Goal: Task Accomplishment & Management: Complete application form

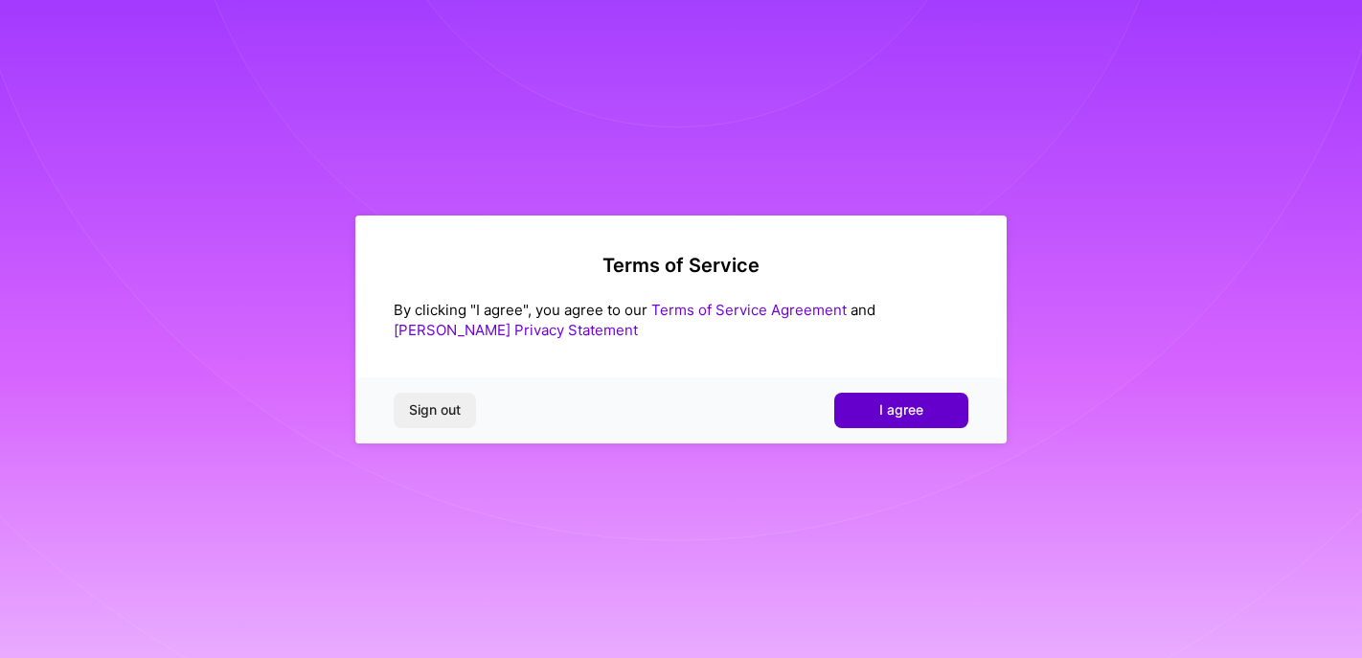
drag, startPoint x: 0, startPoint y: 0, endPoint x: 895, endPoint y: 406, distance: 982.4
click at [895, 406] on span "I agree" at bounding box center [901, 409] width 44 height 19
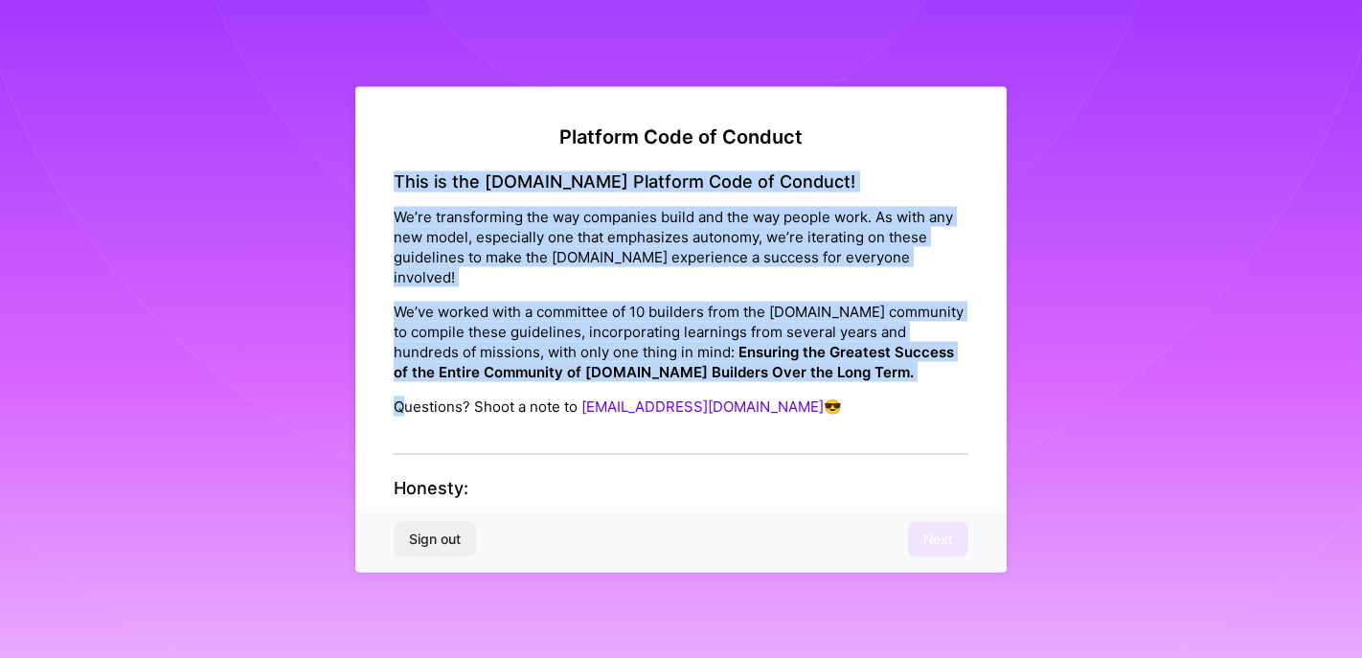
drag, startPoint x: 390, startPoint y: 177, endPoint x: 406, endPoint y: 397, distance: 219.9
click at [406, 397] on div "Platform Code of Conduct This is the A.Team Platform Code of Conduct! We’re tra…" at bounding box center [680, 329] width 651 height 486
click at [402, 194] on div "This is the A.Team Platform Code of Conduct! We’re transforming the way compani…" at bounding box center [681, 312] width 575 height 284
click at [401, 174] on h4 "This is the A.Team Platform Code of Conduct!" at bounding box center [681, 180] width 575 height 21
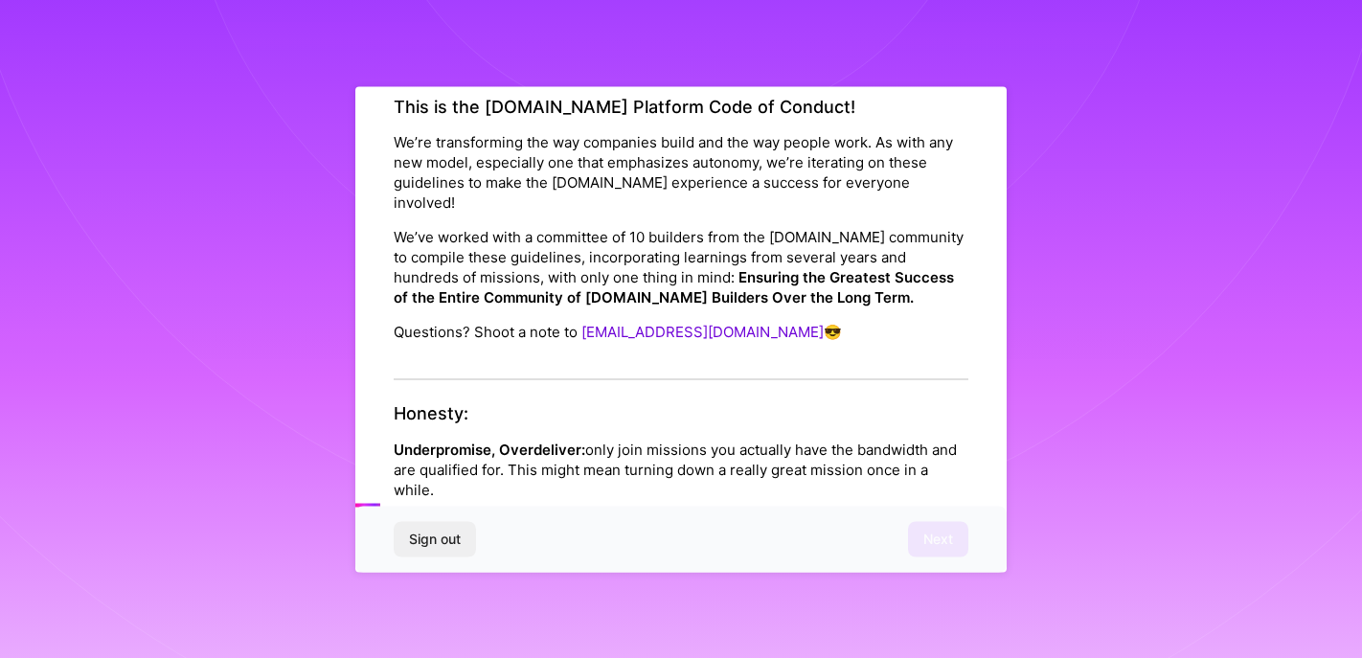
scroll to position [96, 0]
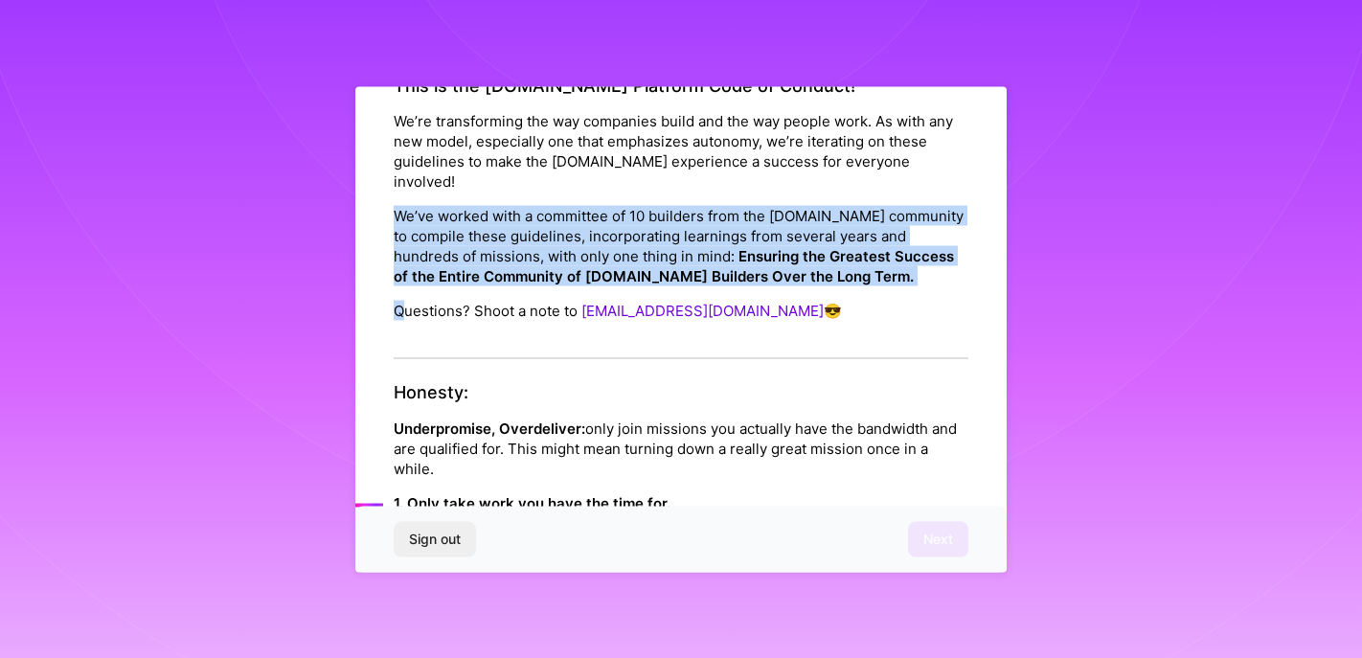
drag, startPoint x: 382, startPoint y: 188, endPoint x: 403, endPoint y: 300, distance: 114.0
click at [403, 300] on div "Platform Code of Conduct This is the A.Team Platform Code of Conduct! We’re tra…" at bounding box center [680, 329] width 651 height 486
click at [406, 268] on div "This is the A.Team Platform Code of Conduct! We’re transforming the way compani…" at bounding box center [681, 217] width 575 height 284
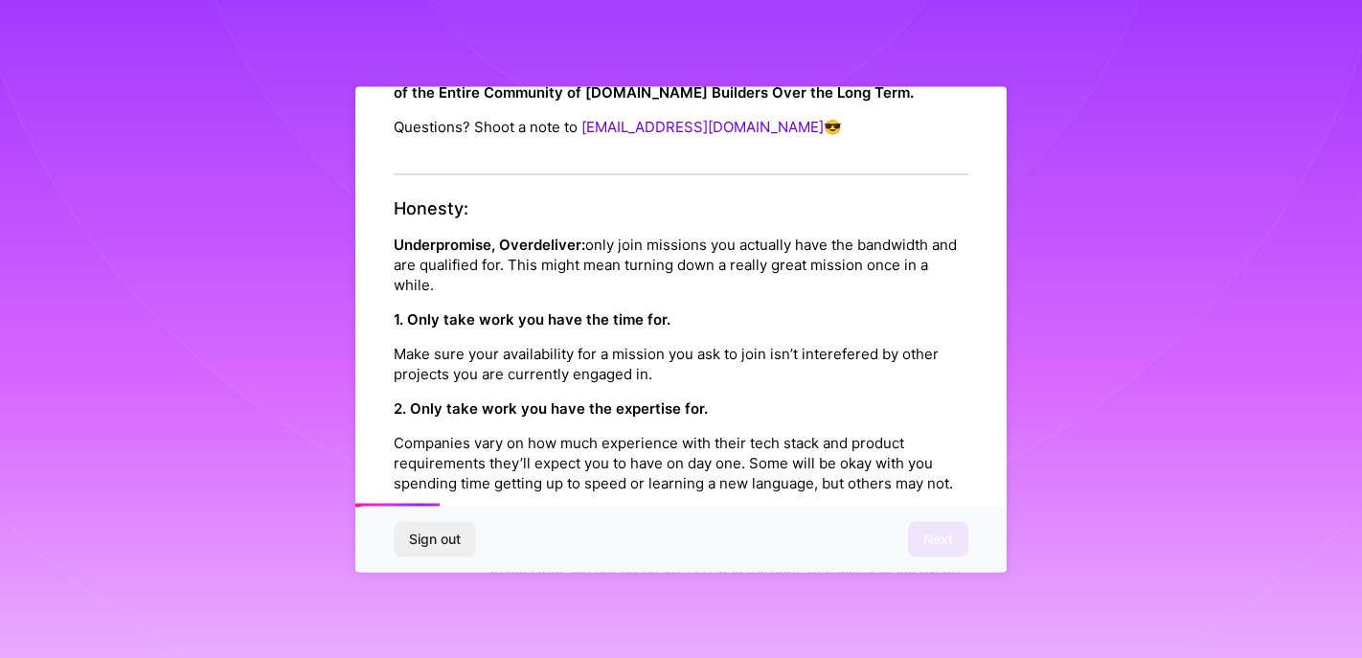
scroll to position [287, 0]
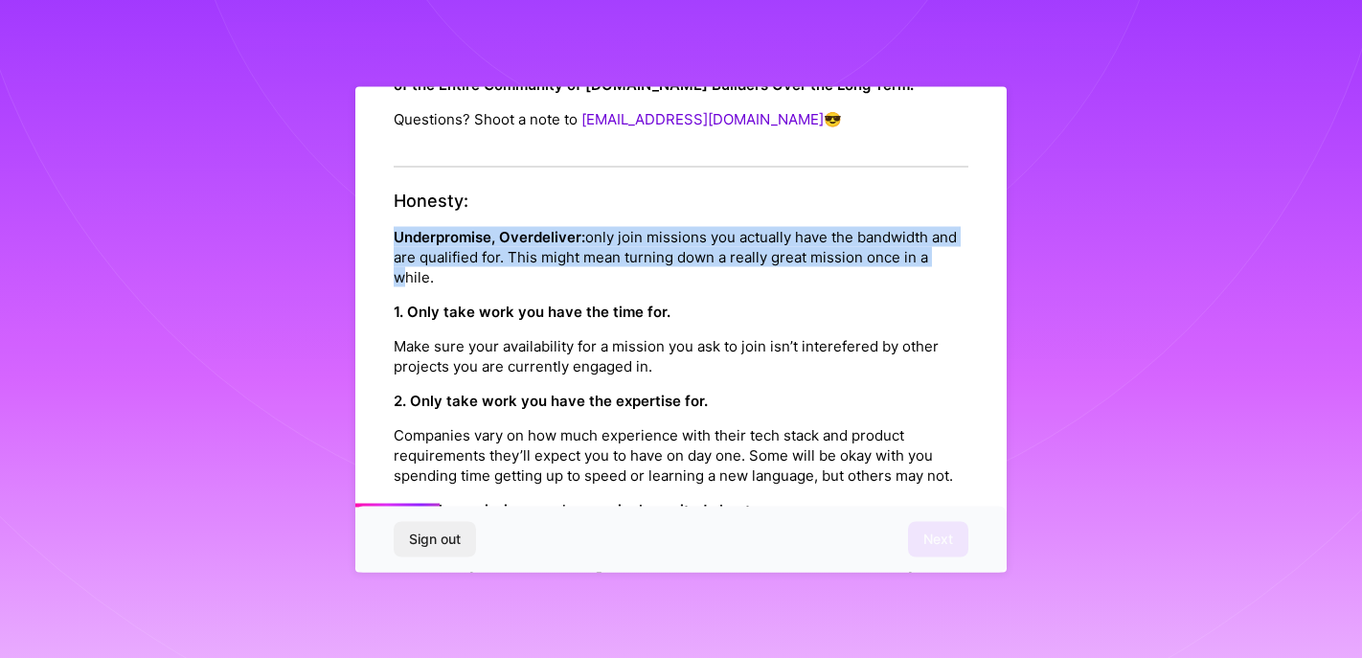
drag, startPoint x: 392, startPoint y: 213, endPoint x: 404, endPoint y: 260, distance: 48.6
click at [404, 260] on div "Platform Code of Conduct This is the A.Team Platform Code of Conduct! We’re tra…" at bounding box center [680, 329] width 651 height 486
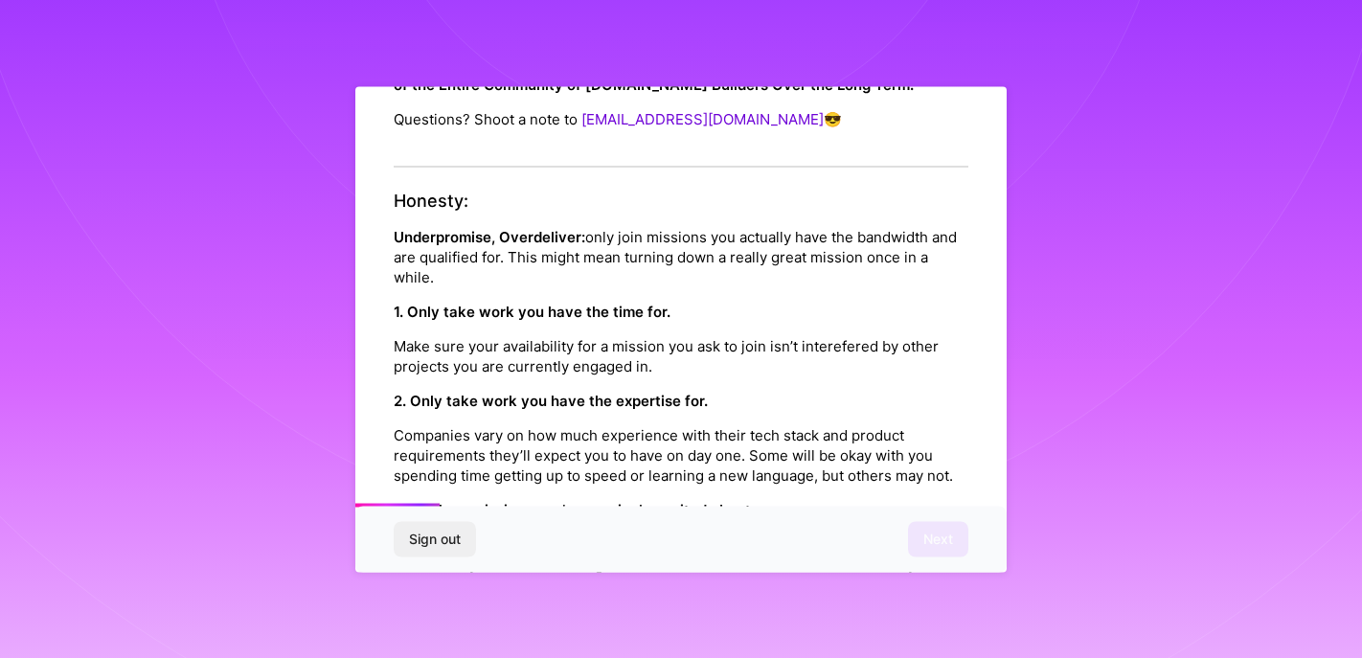
click at [424, 261] on p "Underpromise, Overdeliver: only join missions you actually have the bandwidth a…" at bounding box center [681, 256] width 575 height 60
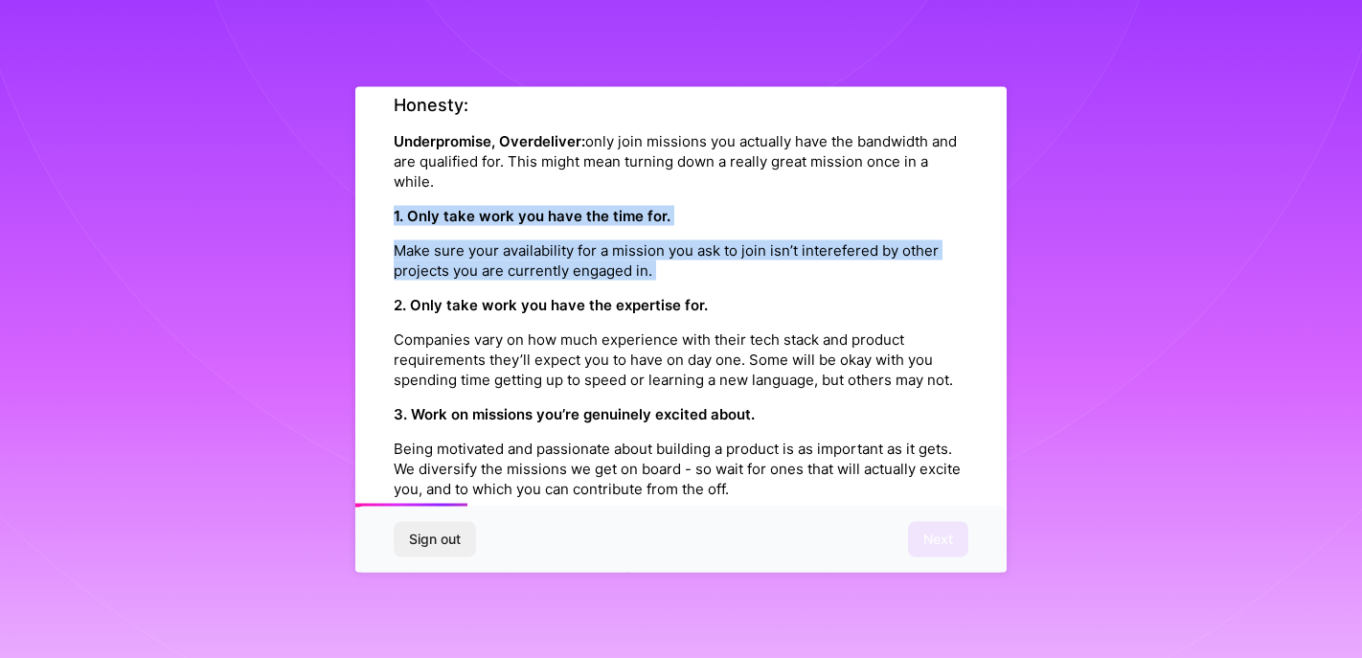
drag, startPoint x: 395, startPoint y: 191, endPoint x: 391, endPoint y: 263, distance: 72.9
click at [391, 263] on div "Platform Code of Conduct This is the A.Team Platform Code of Conduct! We’re tra…" at bounding box center [680, 329] width 651 height 486
drag, startPoint x: 397, startPoint y: 197, endPoint x: 389, endPoint y: 287, distance: 90.4
click at [389, 287] on div "Platform Code of Conduct This is the A.Team Platform Code of Conduct! We’re tra…" at bounding box center [680, 329] width 651 height 486
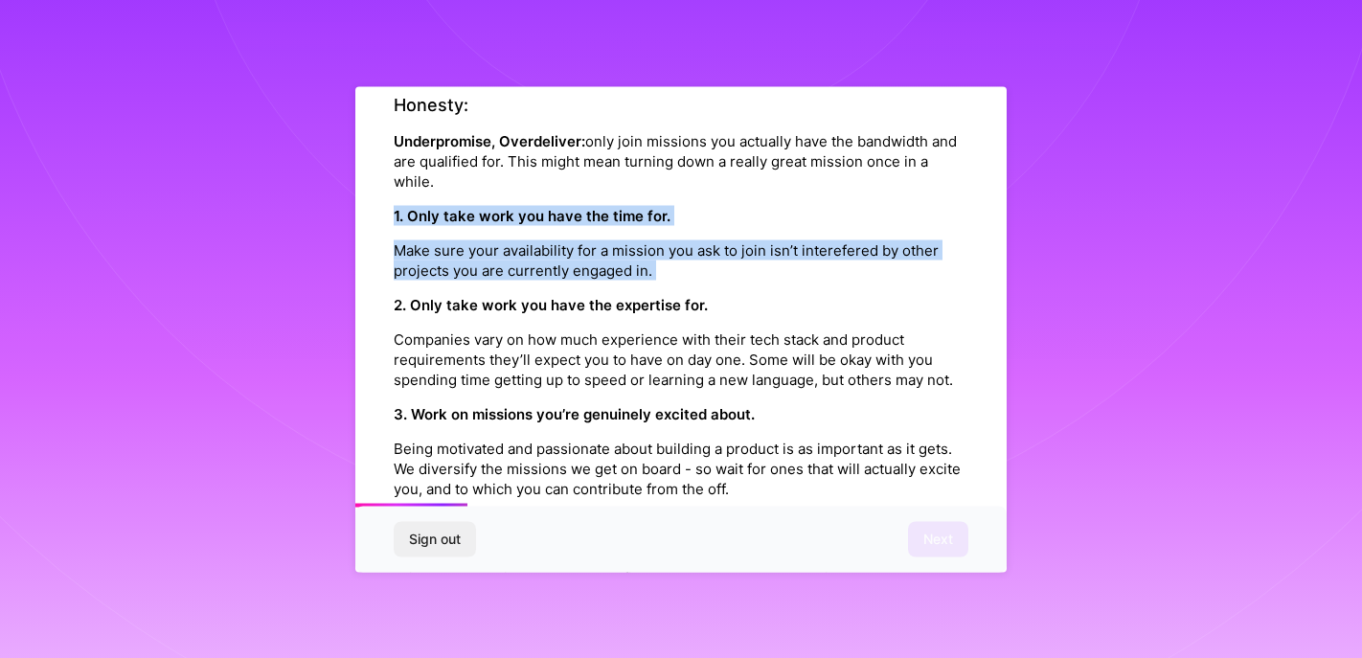
click at [389, 287] on div "Platform Code of Conduct This is the A.Team Platform Code of Conduct! We’re tra…" at bounding box center [680, 329] width 651 height 486
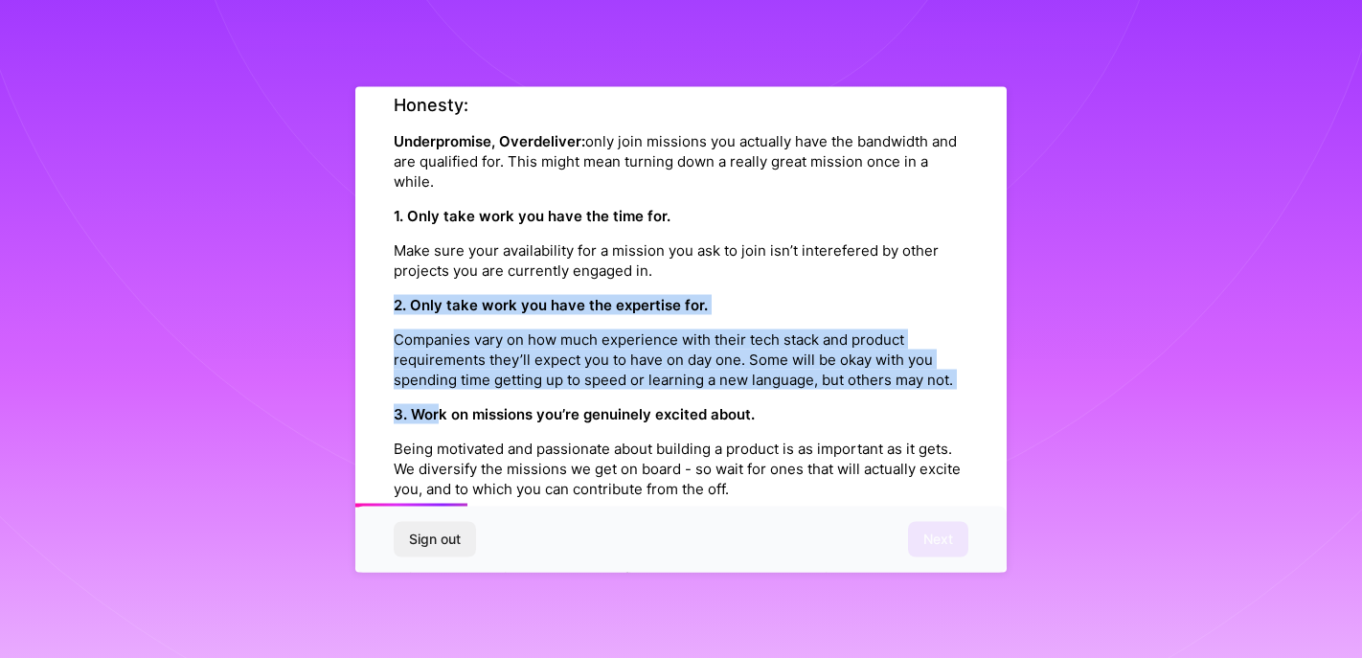
drag, startPoint x: 396, startPoint y: 281, endPoint x: 439, endPoint y: 395, distance: 121.8
click at [439, 395] on div "Honesty: Underpromise, Overdeliver: only join missions you actually have the ba…" at bounding box center [681, 361] width 575 height 532
click at [387, 299] on div "Platform Code of Conduct This is the A.Team Platform Code of Conduct! We’re tra…" at bounding box center [680, 329] width 651 height 486
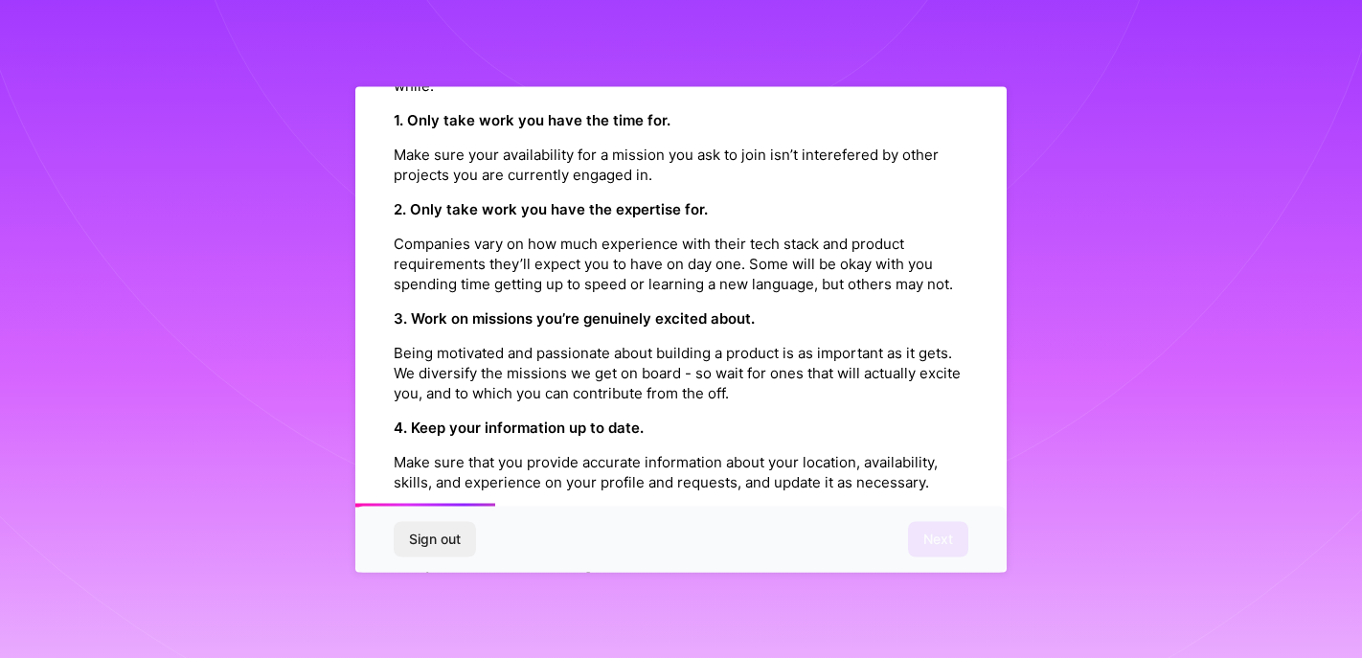
scroll to position [575, 0]
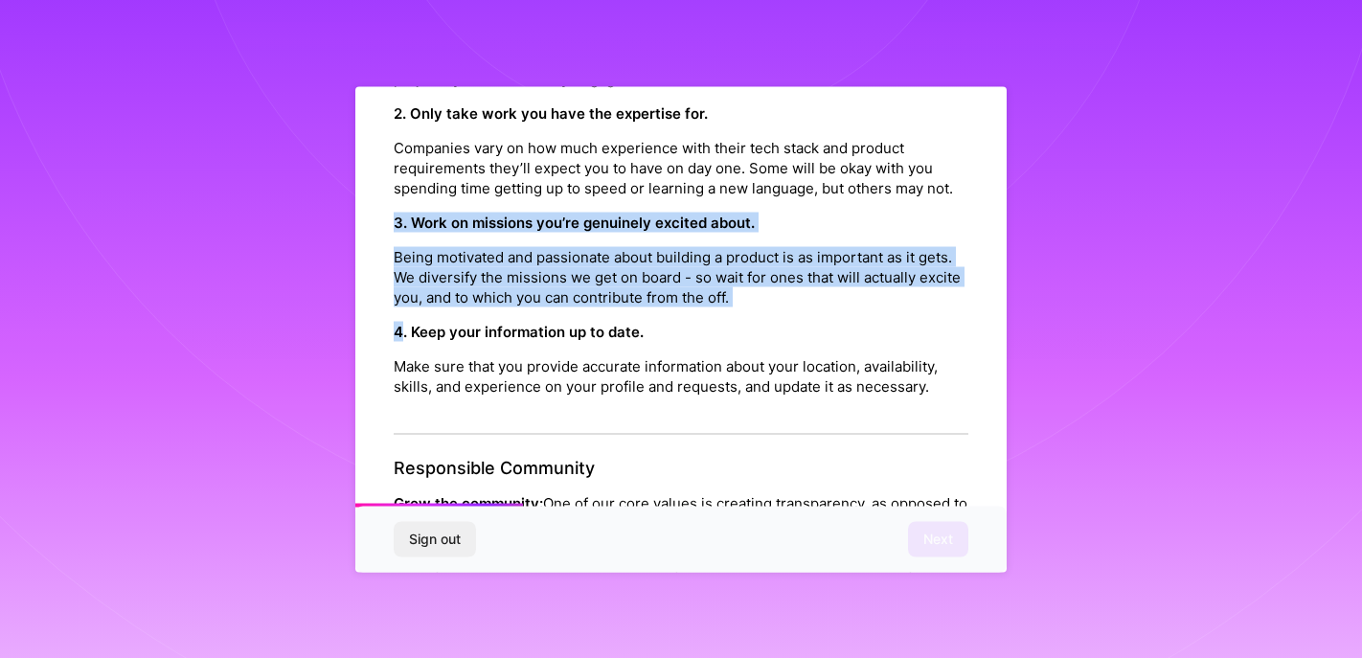
drag, startPoint x: 389, startPoint y: 222, endPoint x: 400, endPoint y: 309, distance: 87.9
click at [400, 309] on div "Platform Code of Conduct This is the A.Team Platform Code of Conduct! We’re tra…" at bounding box center [680, 329] width 651 height 486
click at [388, 237] on div "Platform Code of Conduct This is the A.Team Platform Code of Conduct! We’re tra…" at bounding box center [680, 329] width 651 height 486
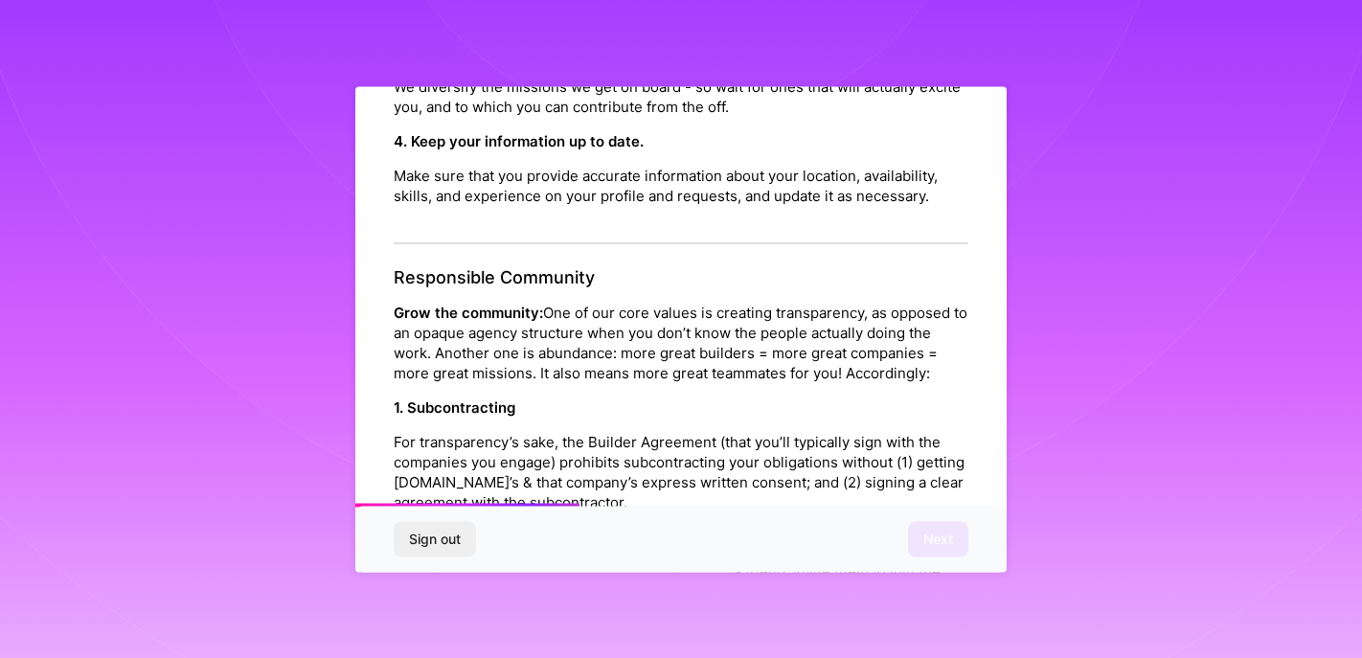
scroll to position [766, 0]
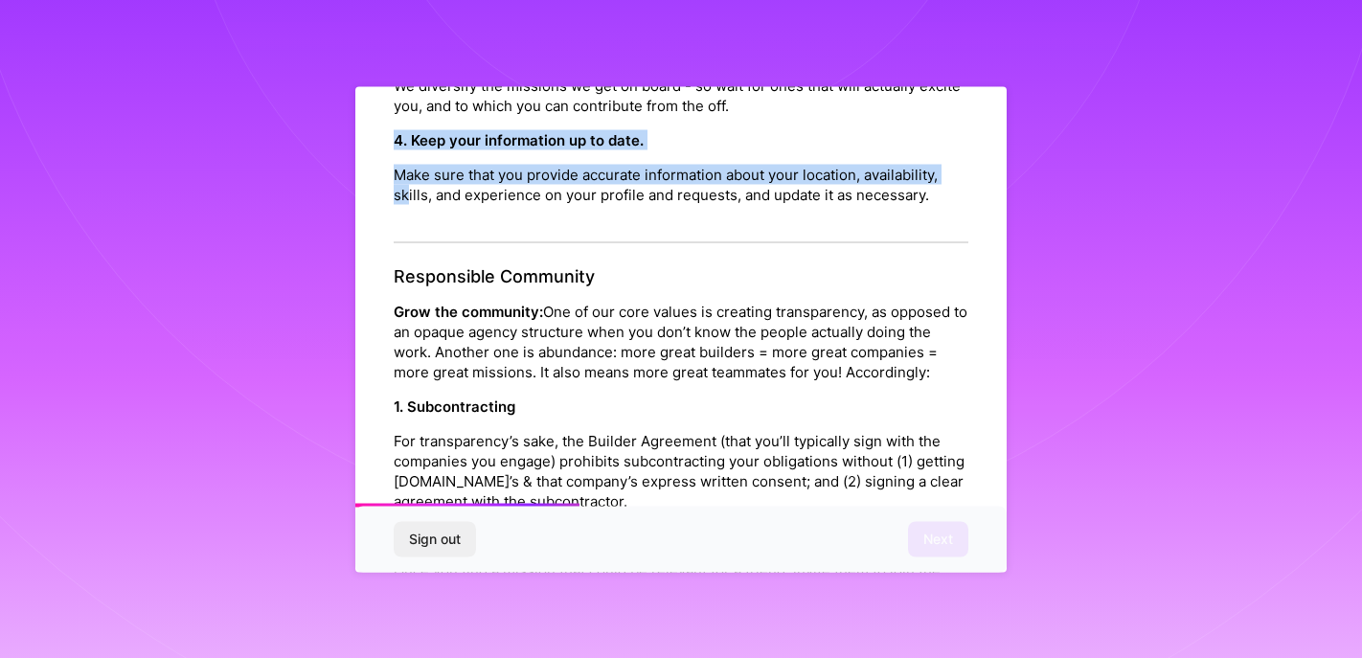
drag, startPoint x: 397, startPoint y: 132, endPoint x: 406, endPoint y: 237, distance: 104.7
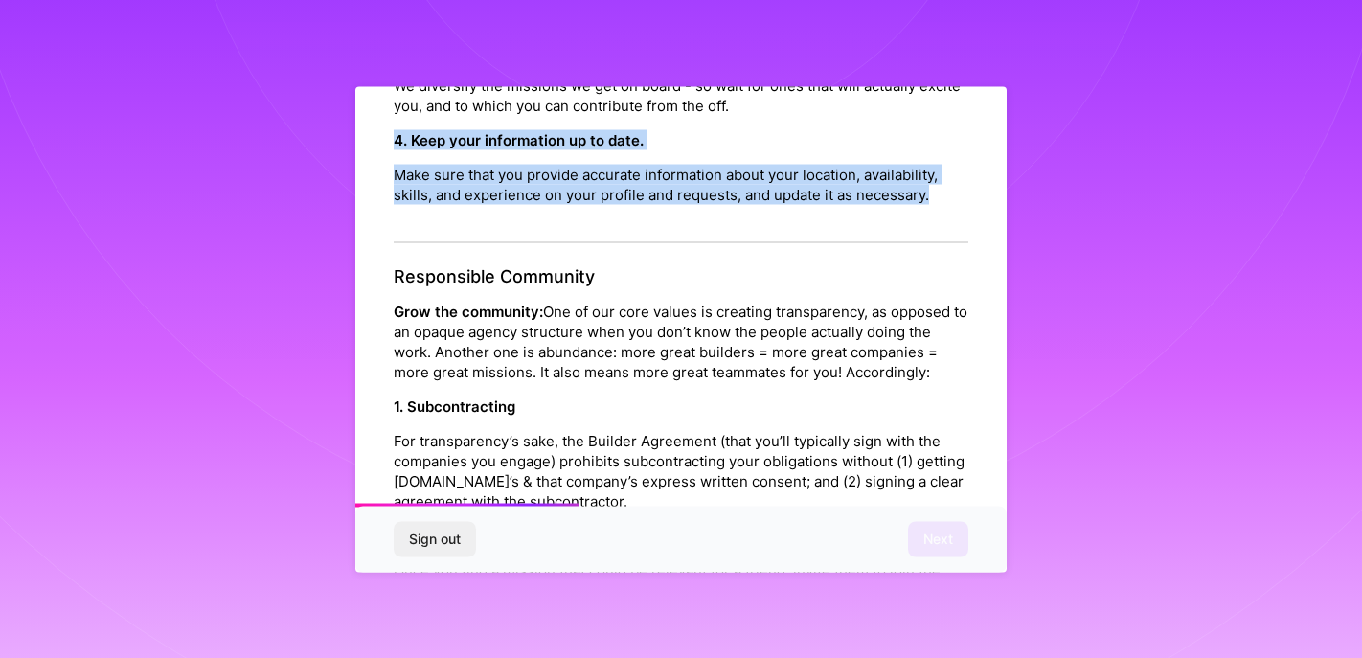
drag, startPoint x: 388, startPoint y: 134, endPoint x: 974, endPoint y: 208, distance: 590.8
click at [974, 208] on div "Platform Code of Conduct This is the A.Team Platform Code of Conduct! We’re tra…" at bounding box center [680, 329] width 651 height 486
click at [398, 201] on p "Make sure that you provide accurate information about your location, availabili…" at bounding box center [681, 184] width 575 height 40
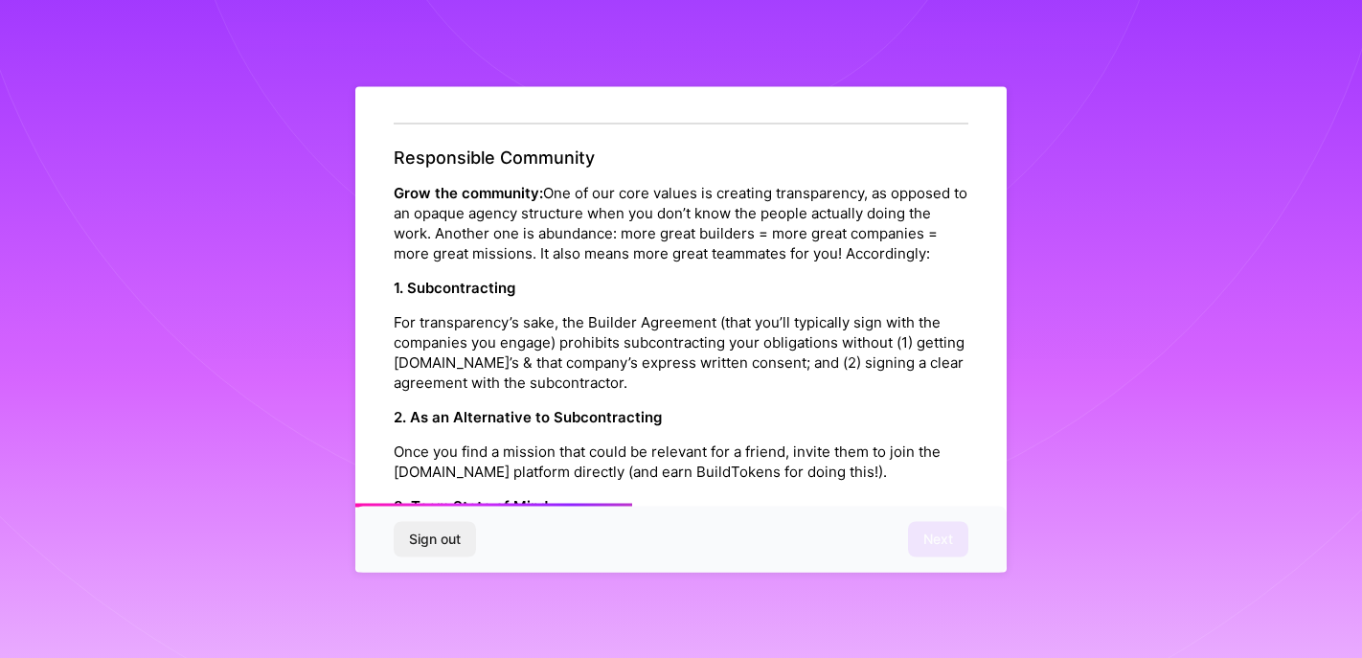
scroll to position [958, 0]
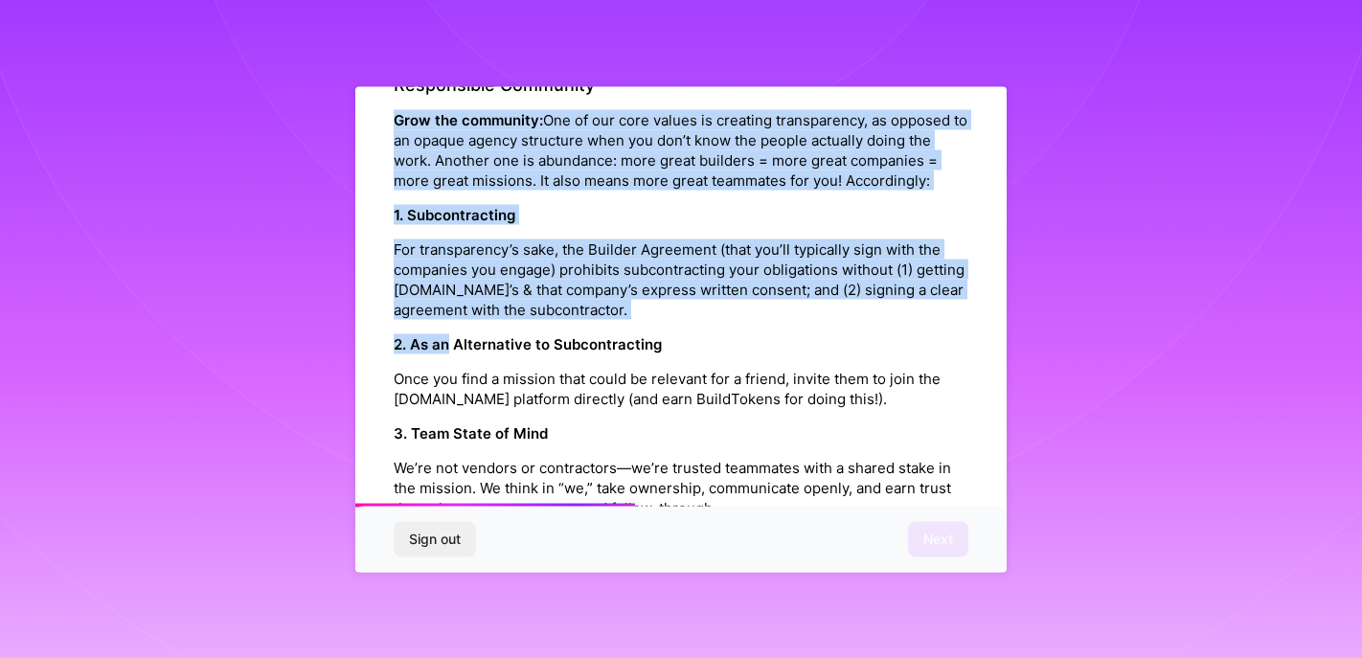
drag, startPoint x: 391, startPoint y: 120, endPoint x: 446, endPoint y: 353, distance: 240.2
click at [446, 353] on div "Platform Code of Conduct This is the A.Team Platform Code of Conduct! We’re tra…" at bounding box center [680, 329] width 651 height 486
click at [391, 231] on div "Platform Code of Conduct This is the A.Team Platform Code of Conduct! We’re tra…" at bounding box center [680, 329] width 651 height 486
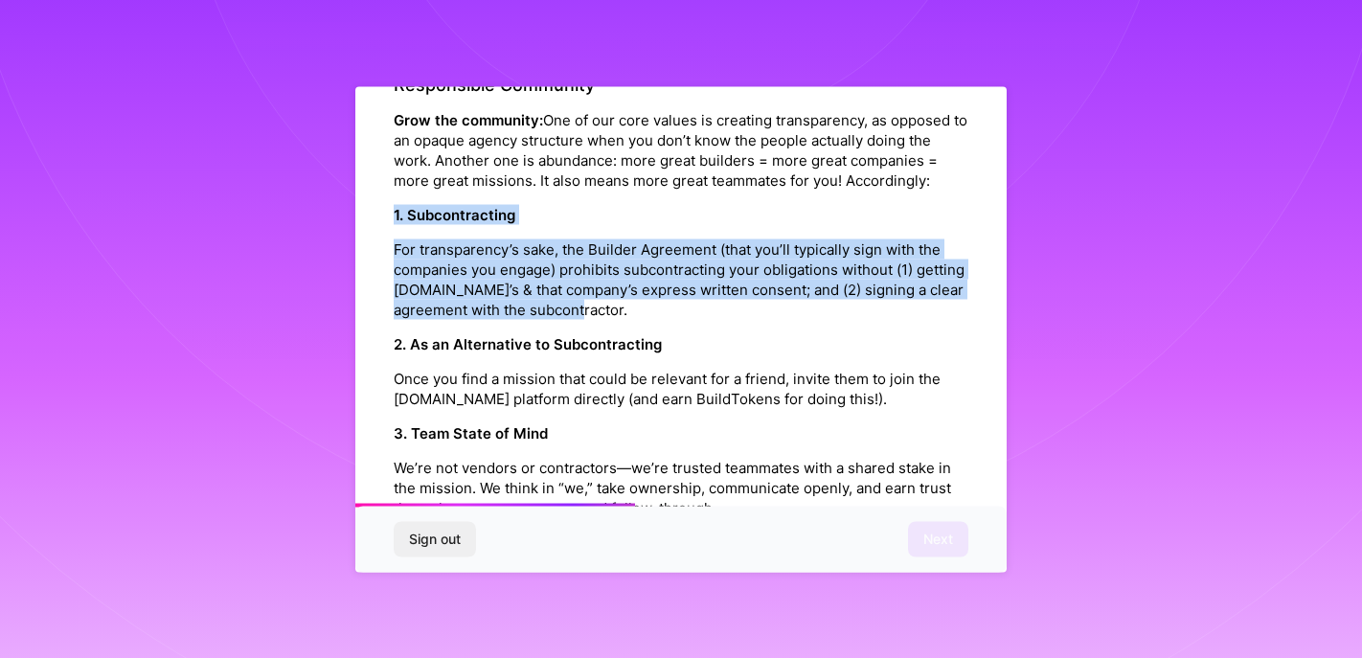
drag, startPoint x: 397, startPoint y: 238, endPoint x: 658, endPoint y: 331, distance: 277.8
click at [658, 320] on div "1. Subcontracting For transparency’s sake, the Builder Agreement (that you’ll t…" at bounding box center [681, 262] width 575 height 115
click at [658, 320] on p "For transparency’s sake, the Builder Agreement (that you’ll typically sign with…" at bounding box center [681, 279] width 575 height 80
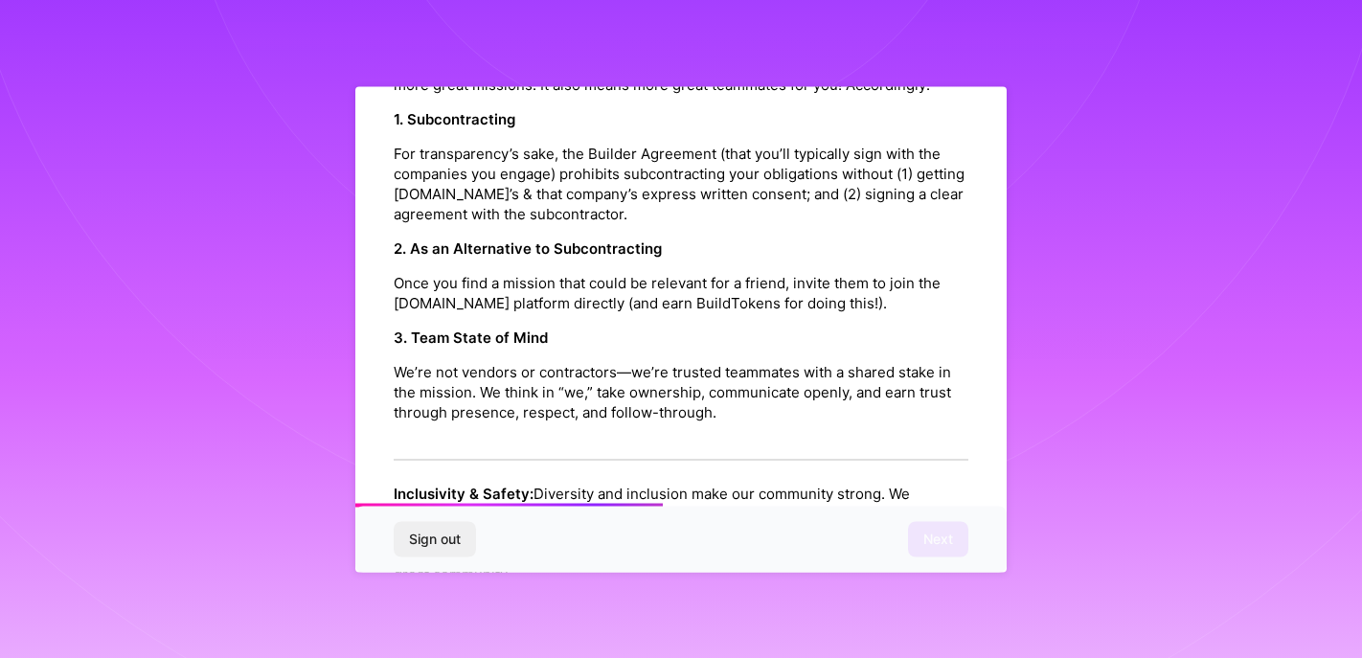
scroll to position [1149, 0]
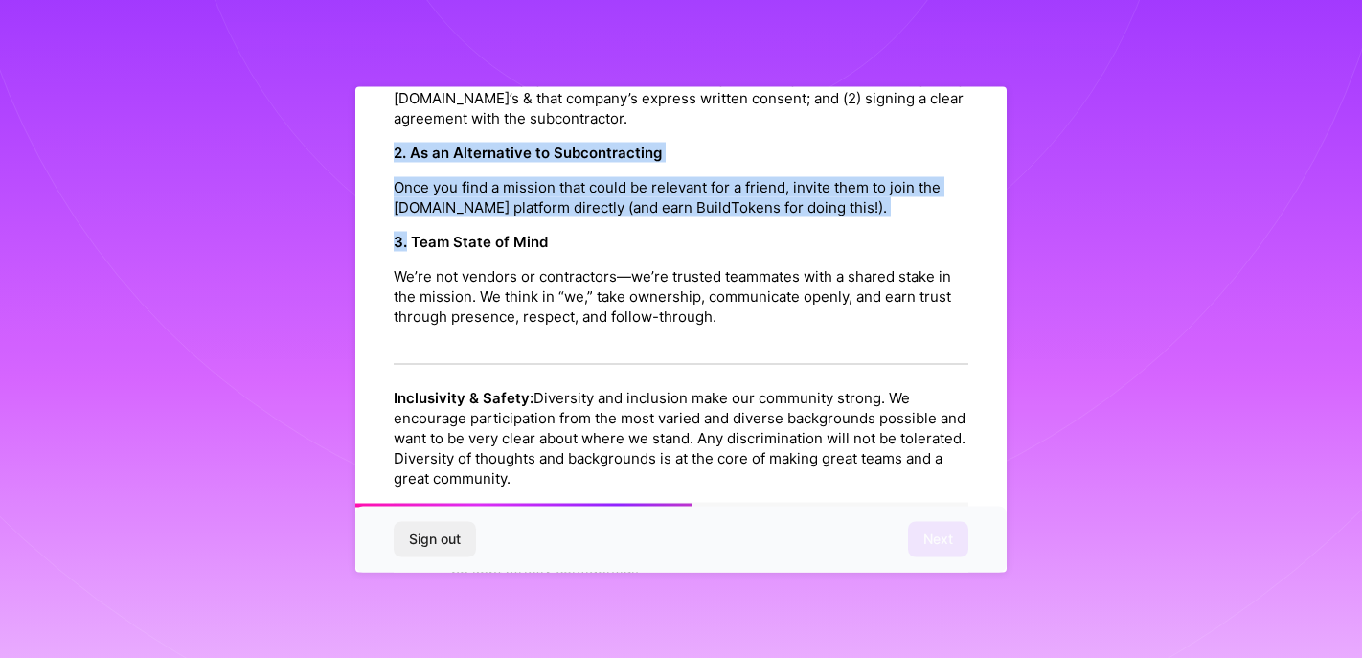
drag, startPoint x: 391, startPoint y: 166, endPoint x: 407, endPoint y: 245, distance: 81.1
click at [407, 245] on div "Platform Code of Conduct This is the A.Team Platform Code of Conduct! We’re tra…" at bounding box center [680, 329] width 651 height 486
click at [407, 245] on div "Responsible Community Grow the community: One of our core values is creating tr…" at bounding box center [681, 123] width 575 height 483
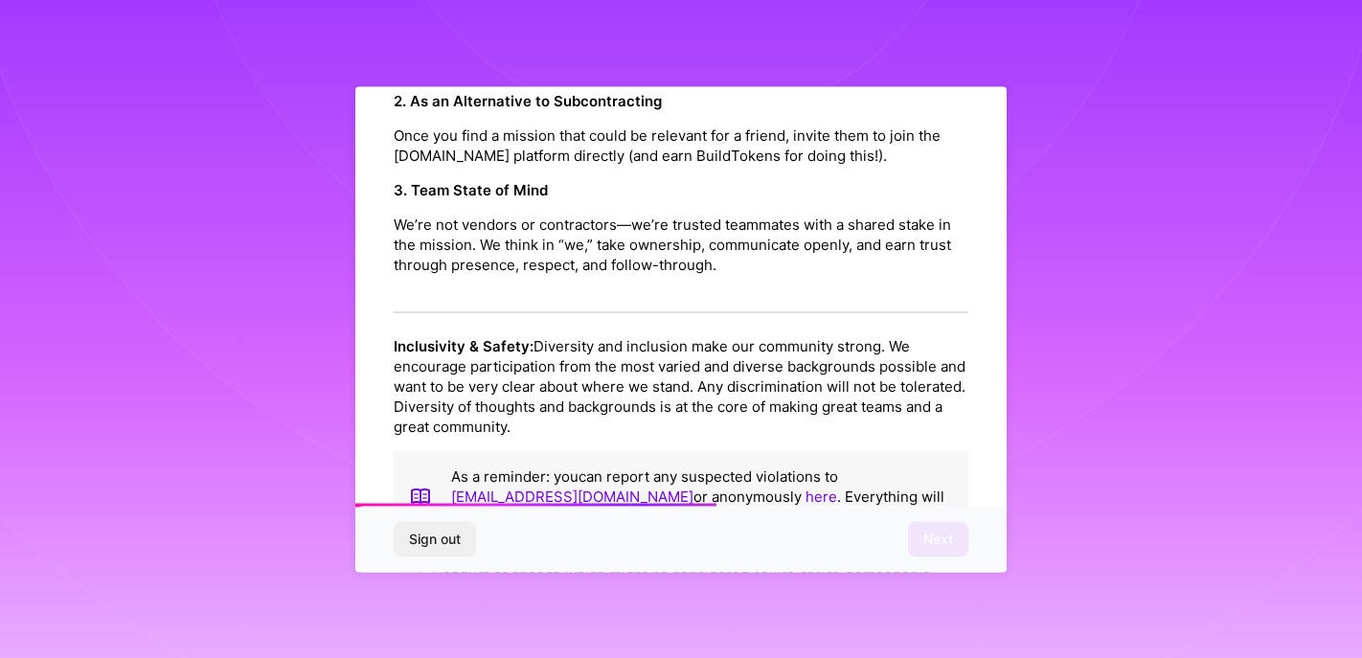
scroll to position [1245, 0]
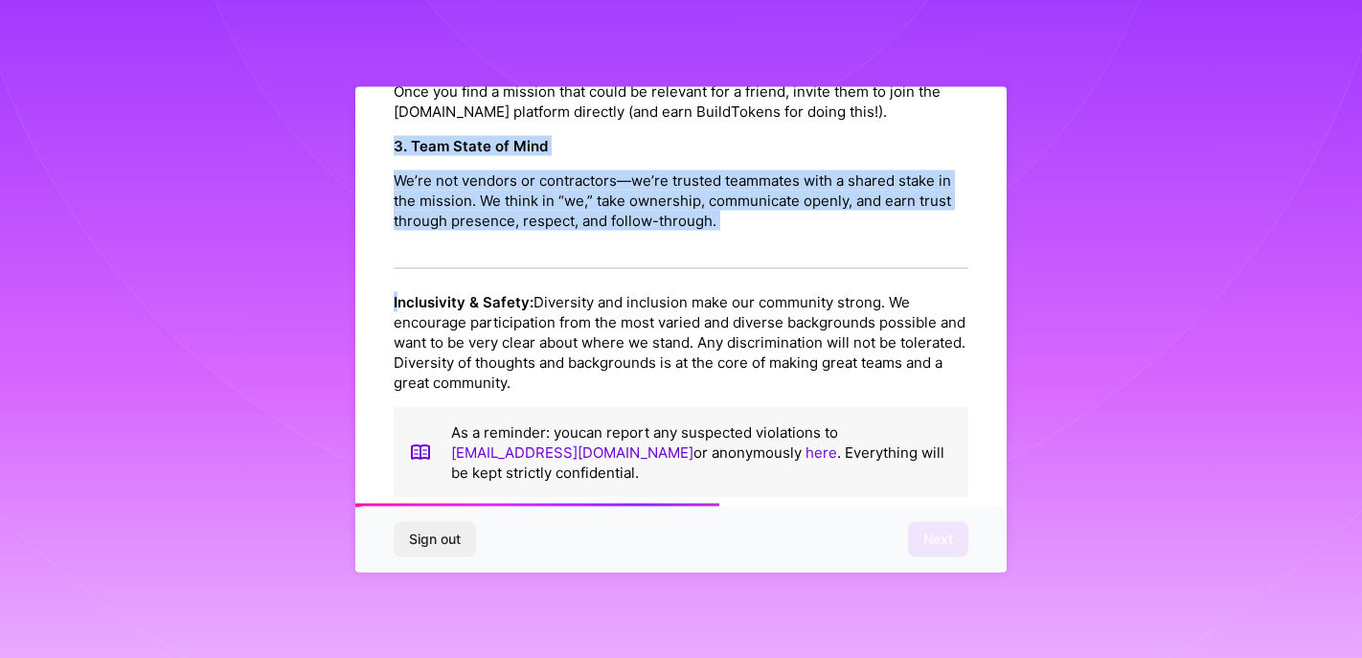
drag, startPoint x: 390, startPoint y: 163, endPoint x: 400, endPoint y: 290, distance: 127.8
click at [400, 292] on div "Platform Code of Conduct This is the A.Team Platform Code of Conduct! We’re tra…" at bounding box center [680, 329] width 651 height 486
click at [390, 251] on div "Platform Code of Conduct This is the A.Team Platform Code of Conduct! We’re tra…" at bounding box center [680, 329] width 651 height 486
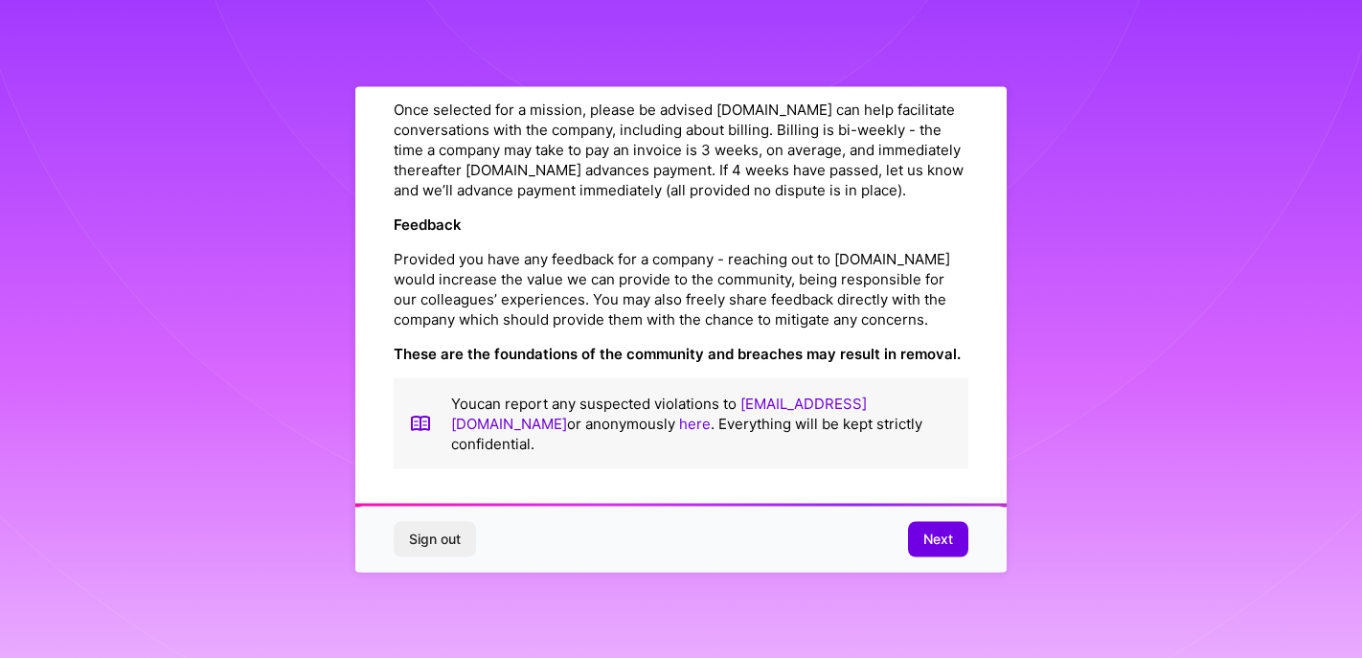
scroll to position [2230, 0]
click at [941, 538] on span "Next" at bounding box center [938, 539] width 30 height 19
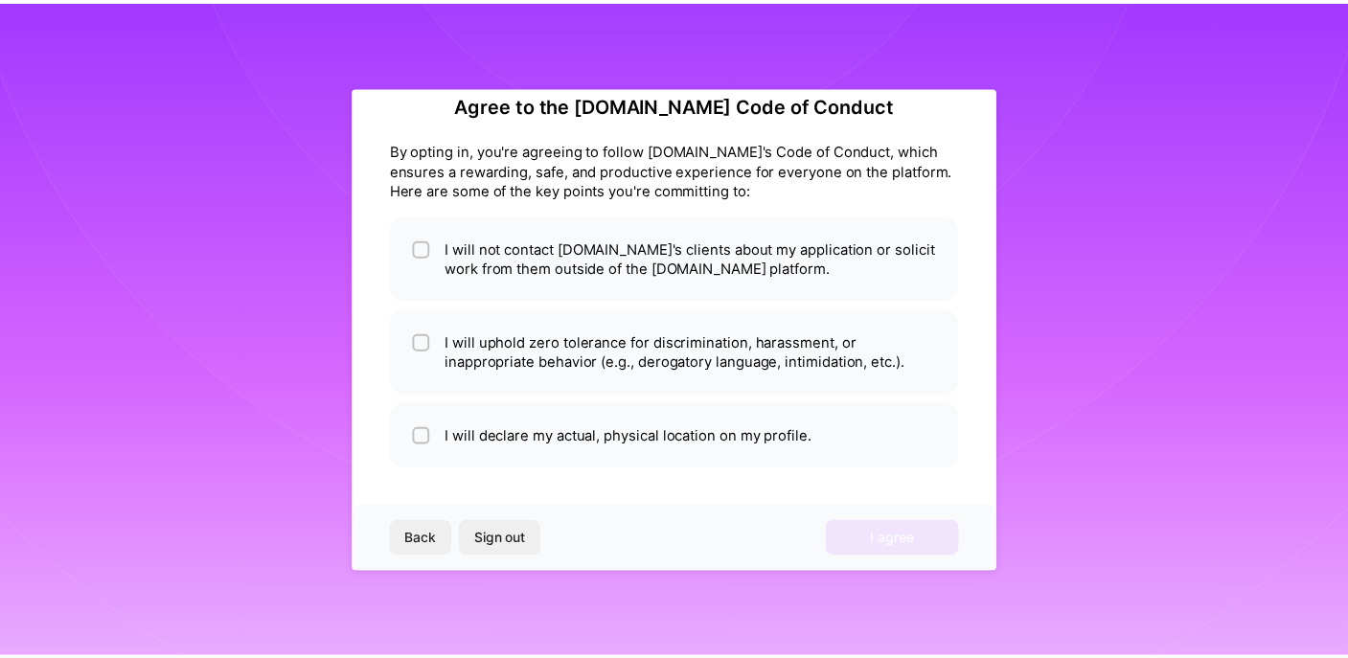
scroll to position [32, 0]
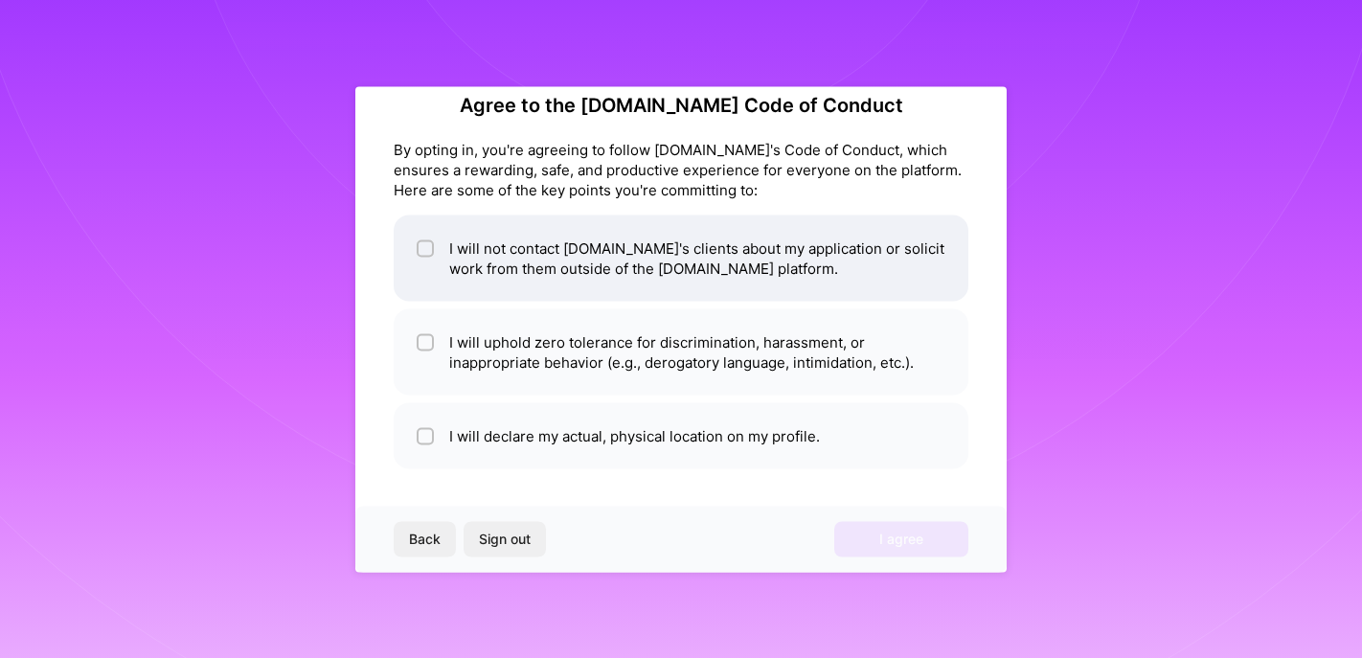
click at [431, 257] on span at bounding box center [425, 258] width 17 height 40
checkbox input "true"
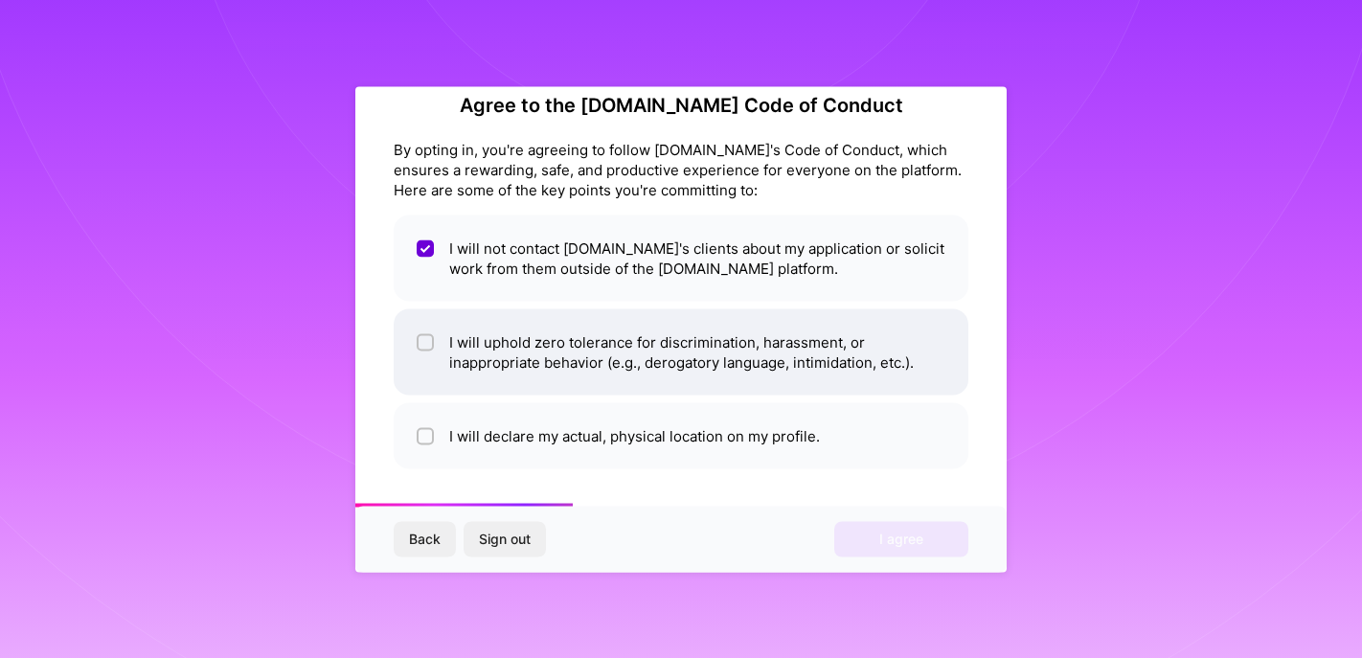
click at [422, 339] on input "checkbox" at bounding box center [426, 342] width 13 height 13
checkbox input "true"
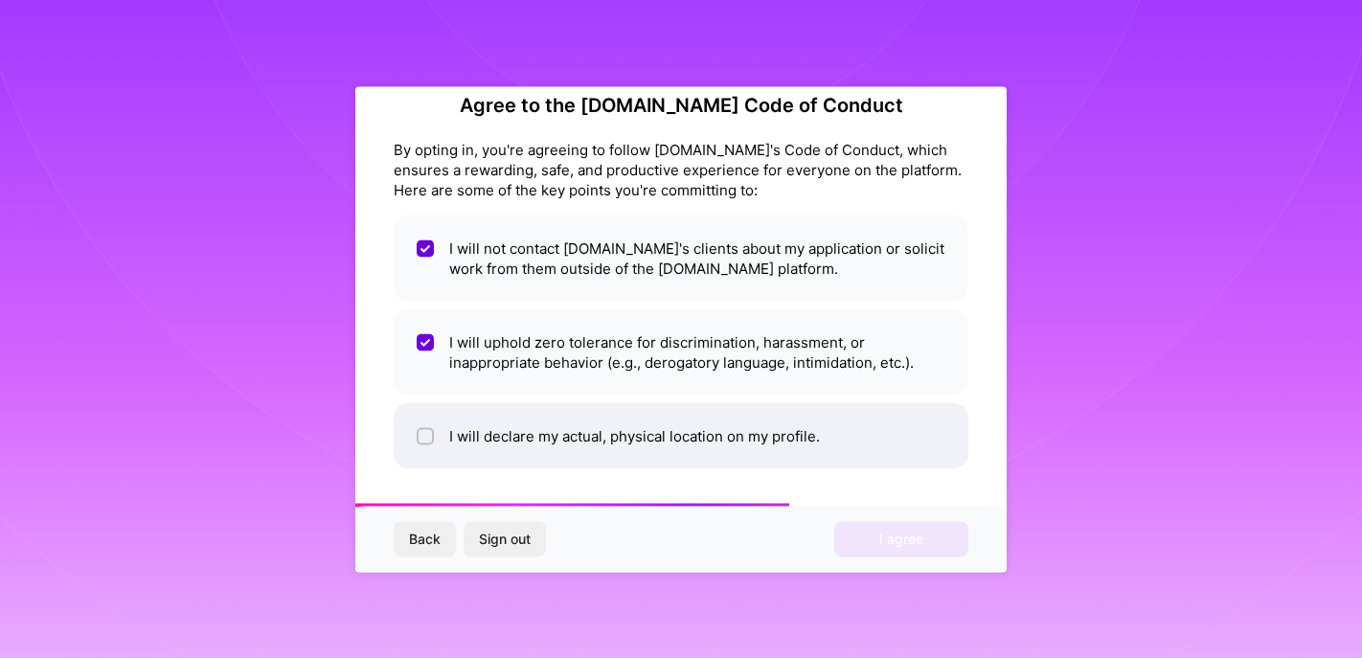
click at [427, 437] on input "checkbox" at bounding box center [426, 436] width 13 height 13
checkbox input "true"
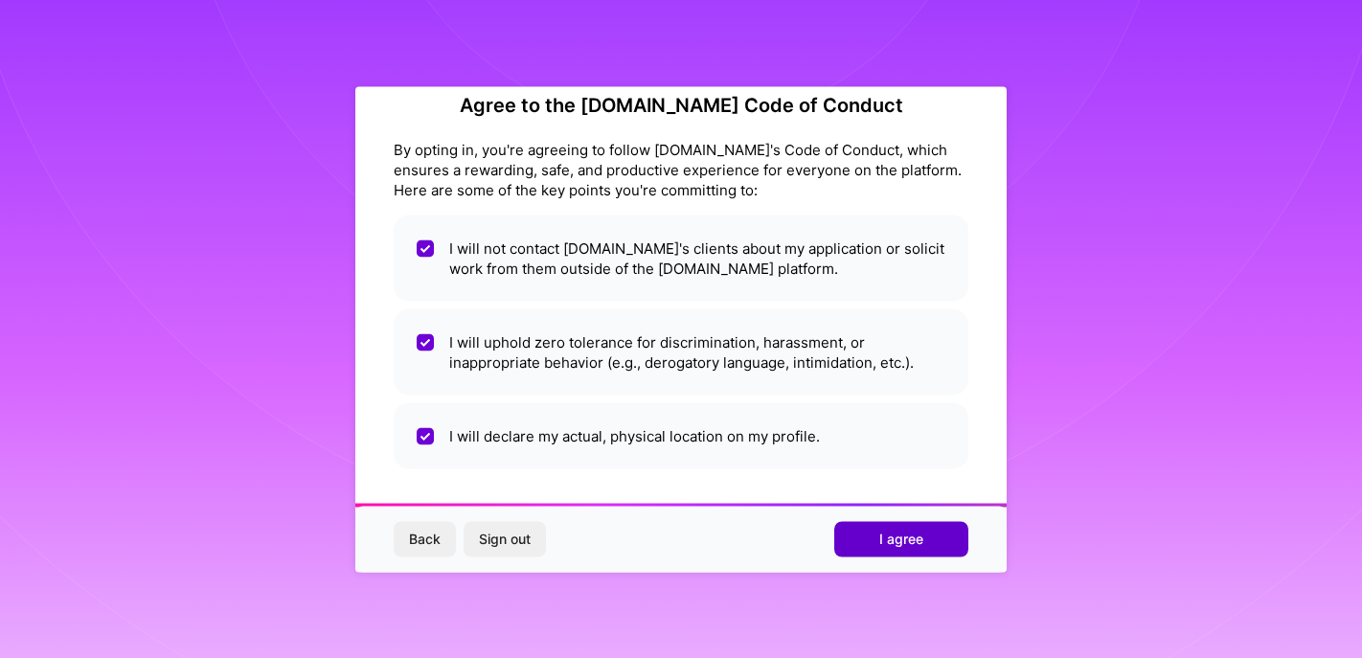
click at [886, 538] on span "I agree" at bounding box center [901, 539] width 44 height 19
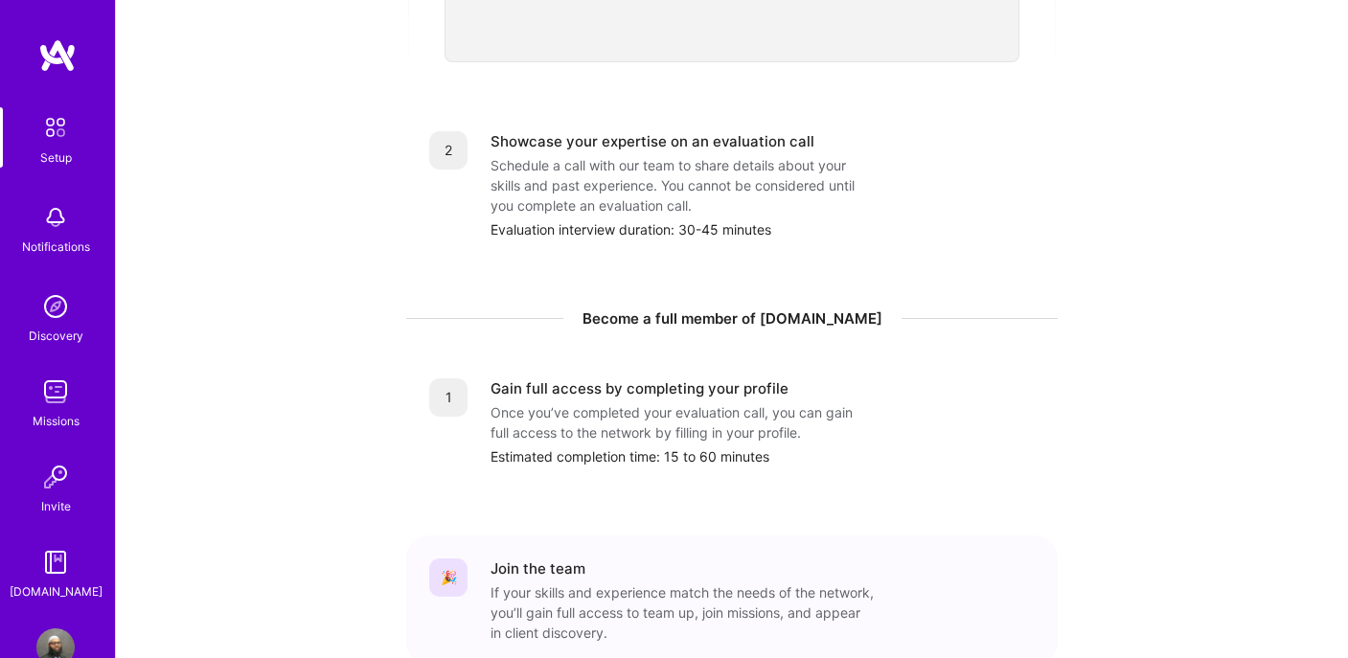
scroll to position [766, 0]
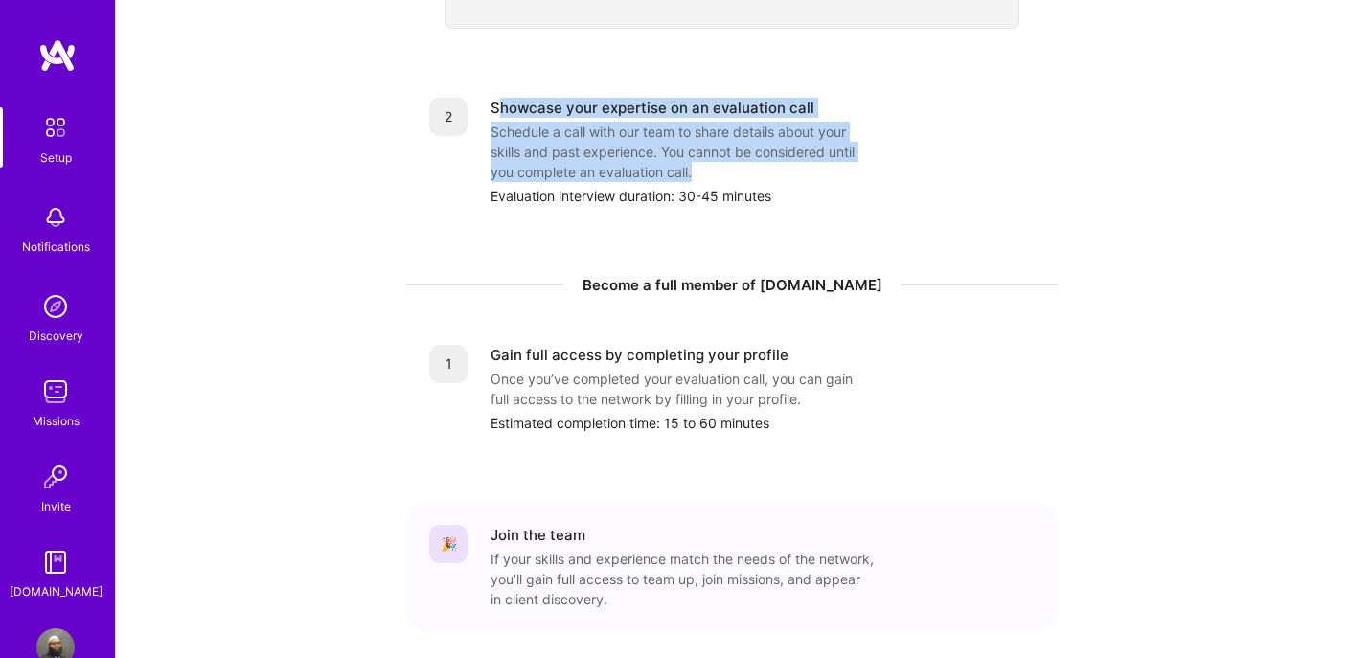
drag, startPoint x: 495, startPoint y: 90, endPoint x: 751, endPoint y: 157, distance: 264.4
click at [751, 157] on div "Showcase your expertise on an evaluation call Schedule a call with our team to …" at bounding box center [762, 152] width 544 height 108
click at [751, 157] on div "Schedule a call with our team to share details about your skills and past exper…" at bounding box center [681, 152] width 383 height 60
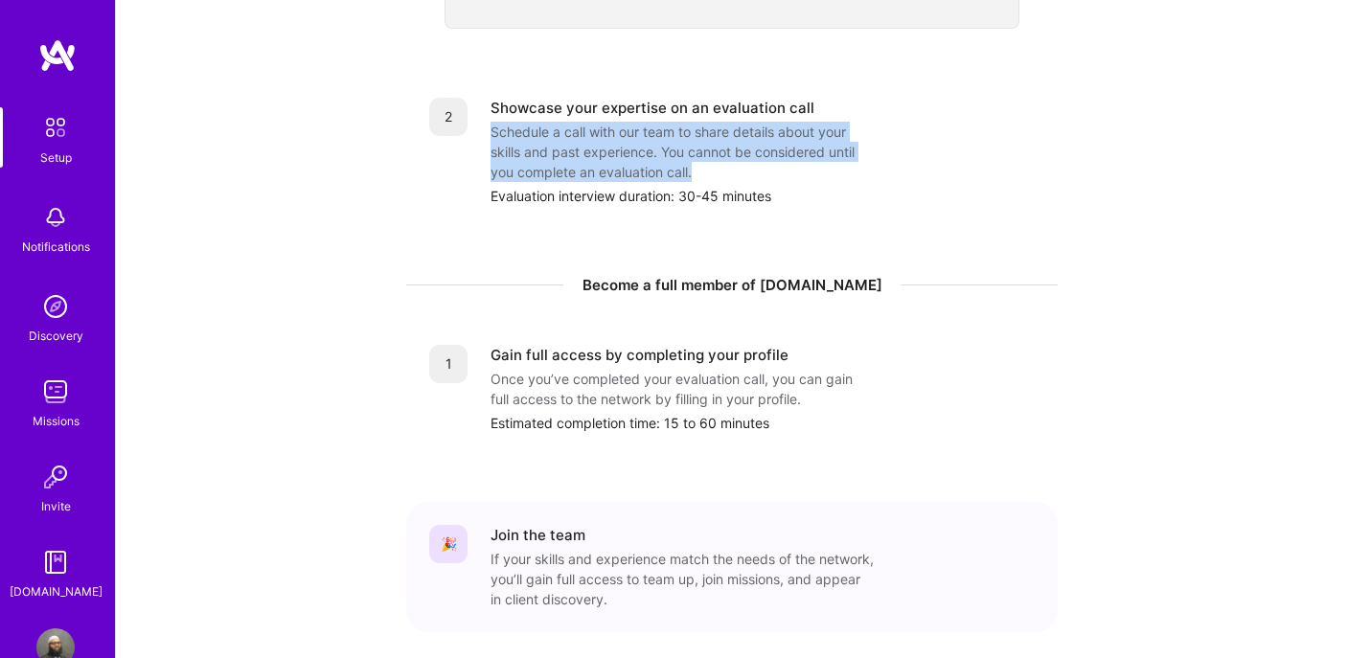
drag, startPoint x: 494, startPoint y: 109, endPoint x: 713, endPoint y: 155, distance: 223.2
click at [713, 155] on div "Schedule a call with our team to share details about your skills and past exper…" at bounding box center [681, 152] width 383 height 60
drag, startPoint x: 713, startPoint y: 155, endPoint x: 481, endPoint y: 115, distance: 235.2
click at [481, 115] on div "2 Showcase your expertise on an evaluation call Schedule a call with our team t…" at bounding box center [731, 152] width 605 height 108
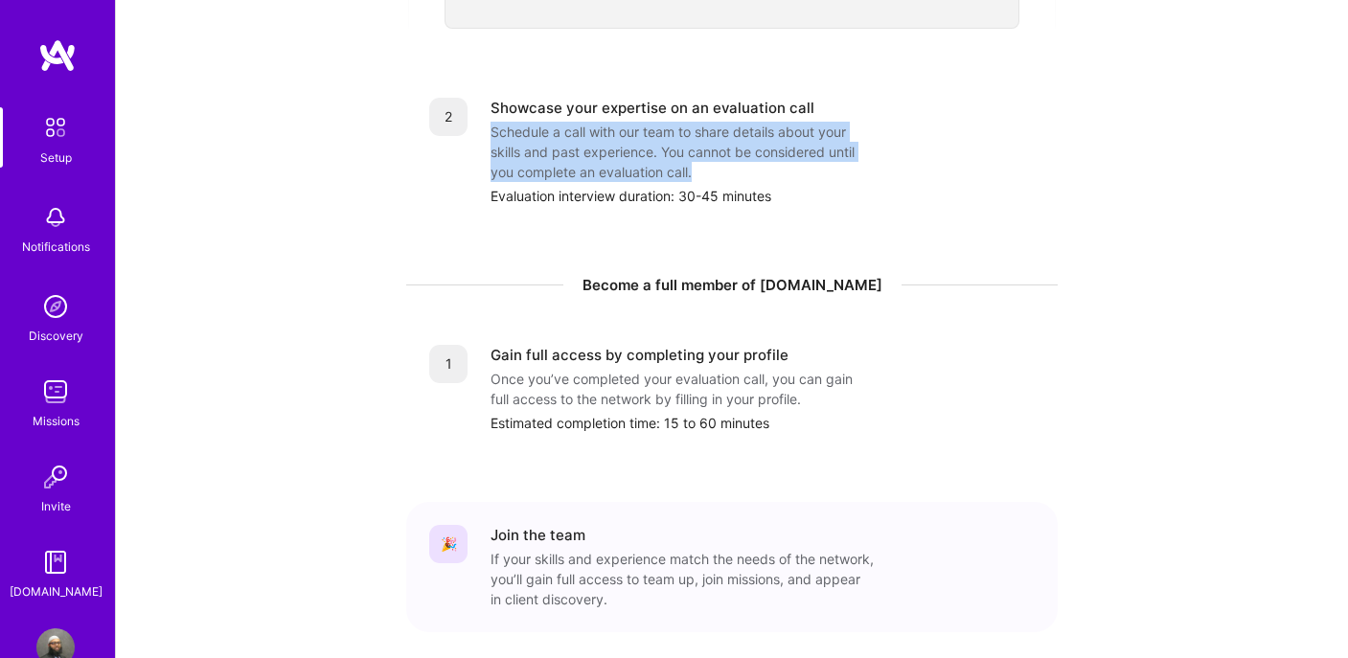
click at [481, 115] on div "2 Showcase your expertise on an evaluation call Schedule a call with our team t…" at bounding box center [731, 152] width 605 height 108
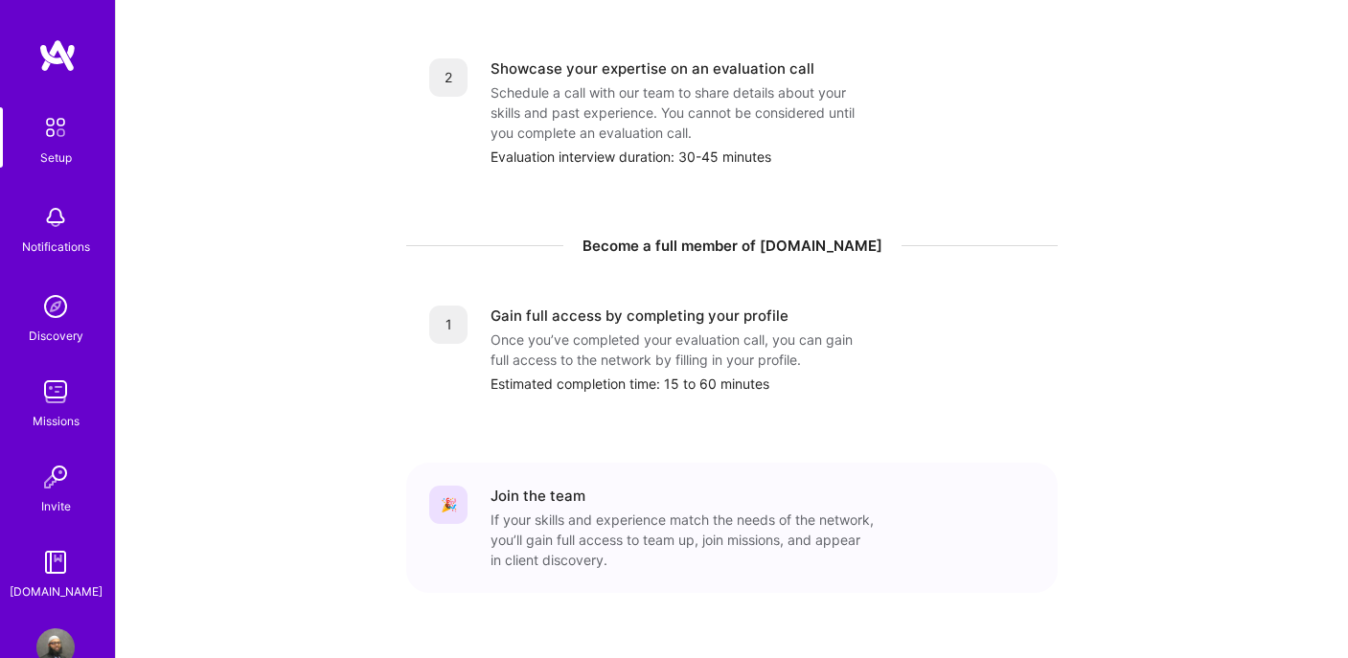
scroll to position [827, 0]
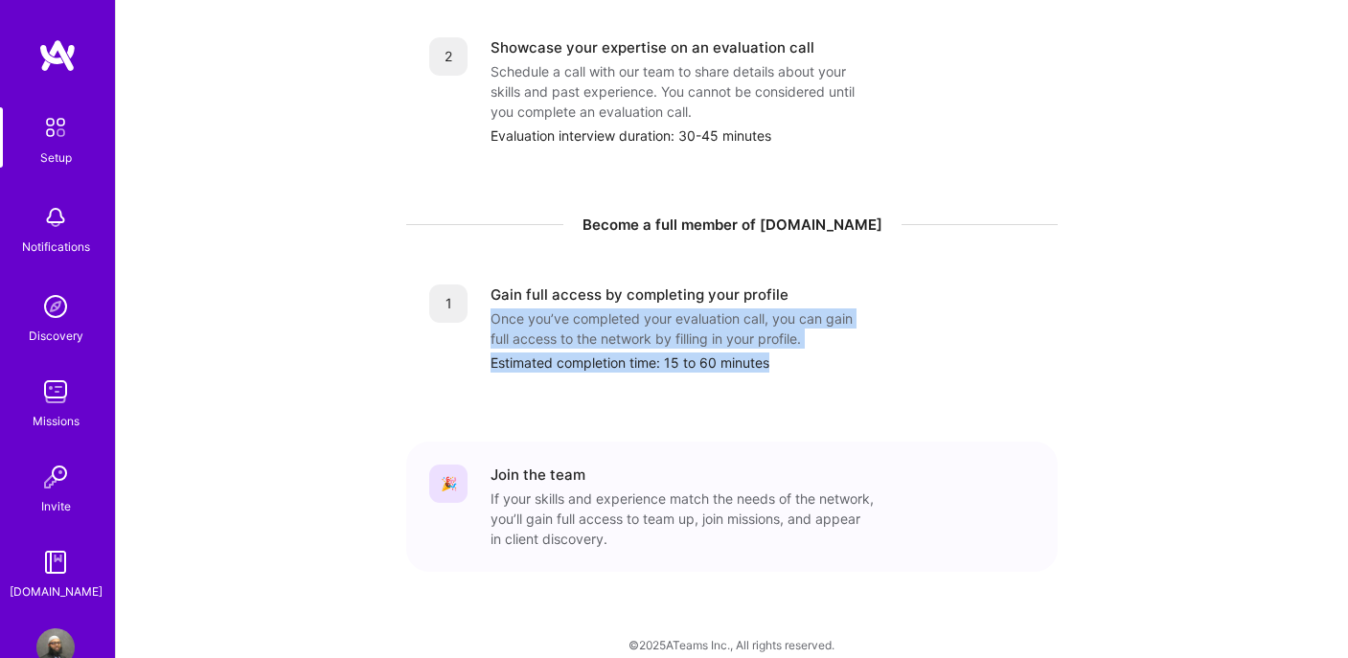
drag, startPoint x: 491, startPoint y: 298, endPoint x: 809, endPoint y: 352, distance: 322.6
click at [809, 352] on div "1 Gain full access by completing your profile Once you’ve completed your evalua…" at bounding box center [731, 328] width 651 height 134
click at [798, 352] on div "1 Gain full access by completing your profile Once you’ve completed your evalua…" at bounding box center [731, 328] width 651 height 134
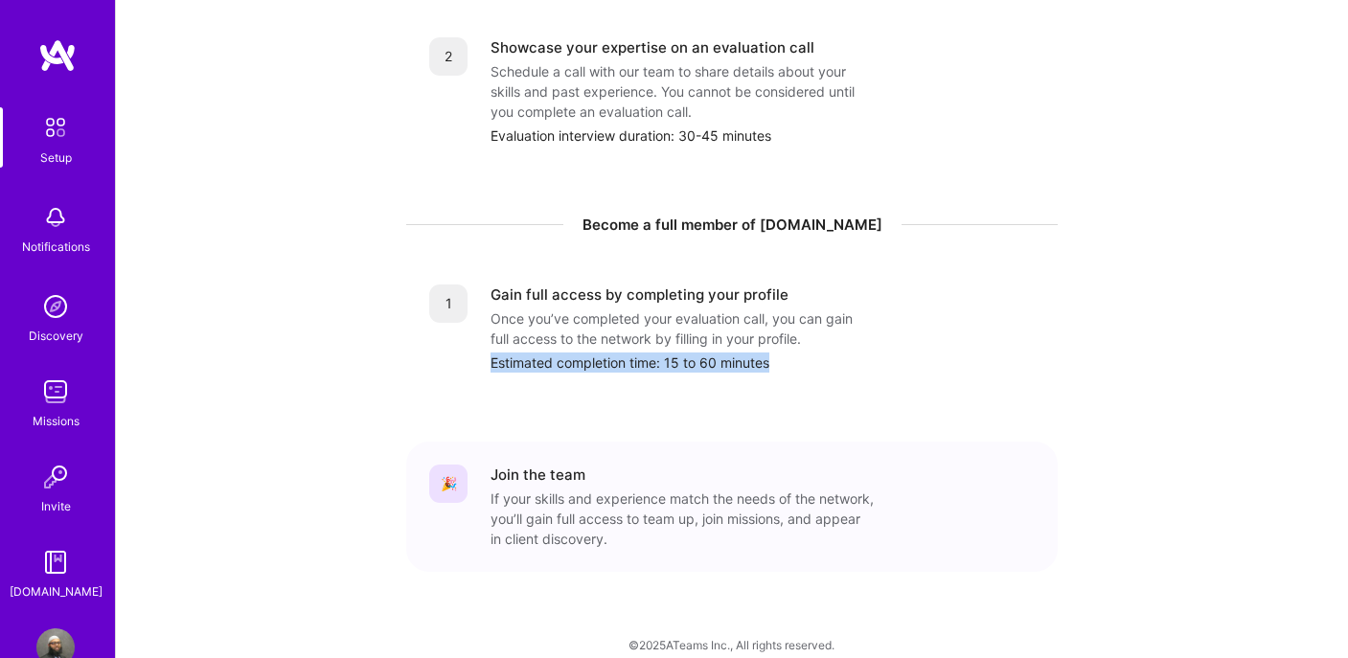
drag, startPoint x: 486, startPoint y: 347, endPoint x: 812, endPoint y: 345, distance: 326.6
click at [812, 345] on div "1 Gain full access by completing your profile Once you’ve completed your evalua…" at bounding box center [731, 328] width 605 height 88
click at [598, 352] on div "Estimated completion time: 15 to 60 minutes" at bounding box center [762, 362] width 544 height 20
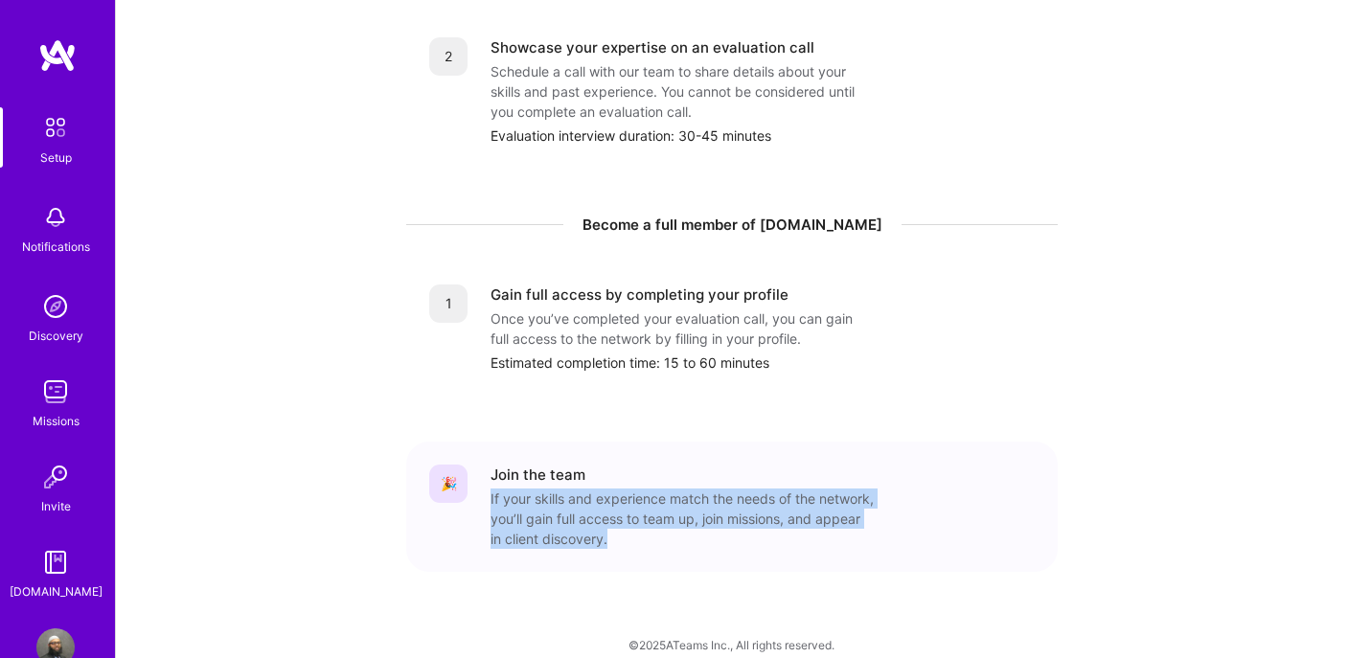
drag, startPoint x: 490, startPoint y: 475, endPoint x: 790, endPoint y: 519, distance: 303.0
click at [790, 519] on div "If your skills and experience match the needs of the network, you’ll gain full …" at bounding box center [681, 518] width 383 height 60
click at [708, 519] on div "If your skills and experience match the needs of the network, you’ll gain full …" at bounding box center [681, 518] width 383 height 60
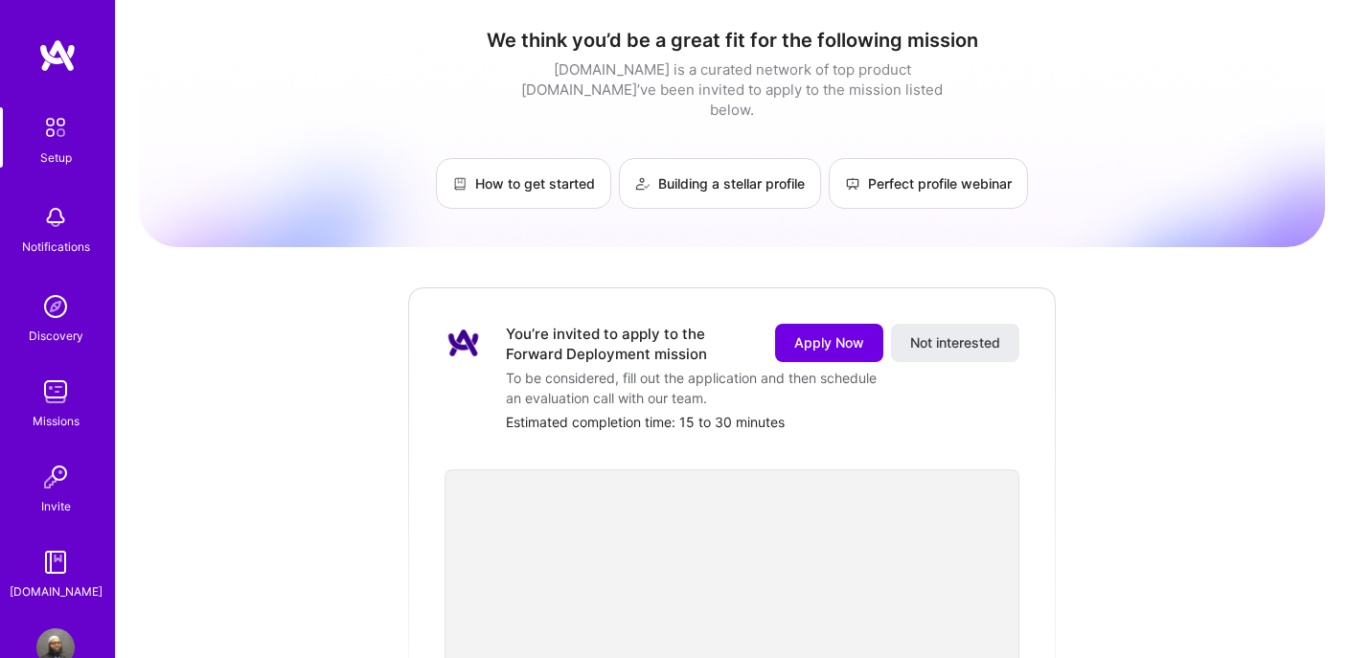
scroll to position [0, 0]
click at [48, 325] on img at bounding box center [55, 306] width 38 height 38
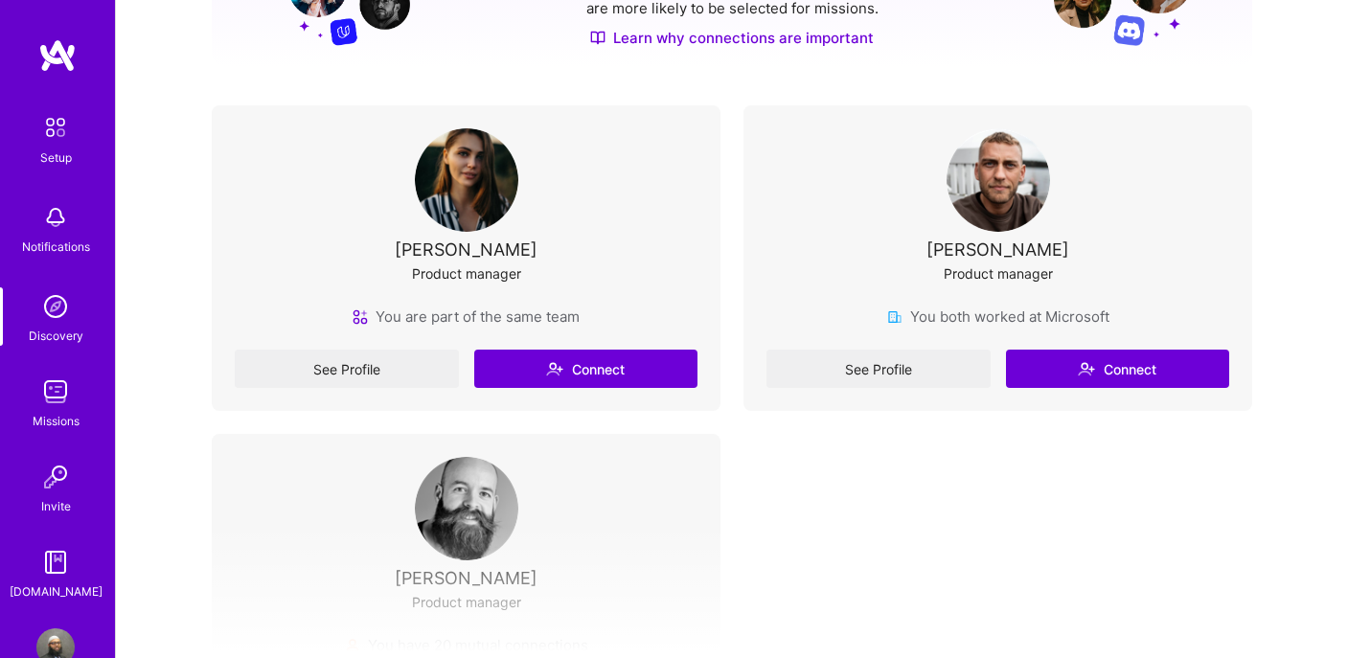
scroll to position [371, 0]
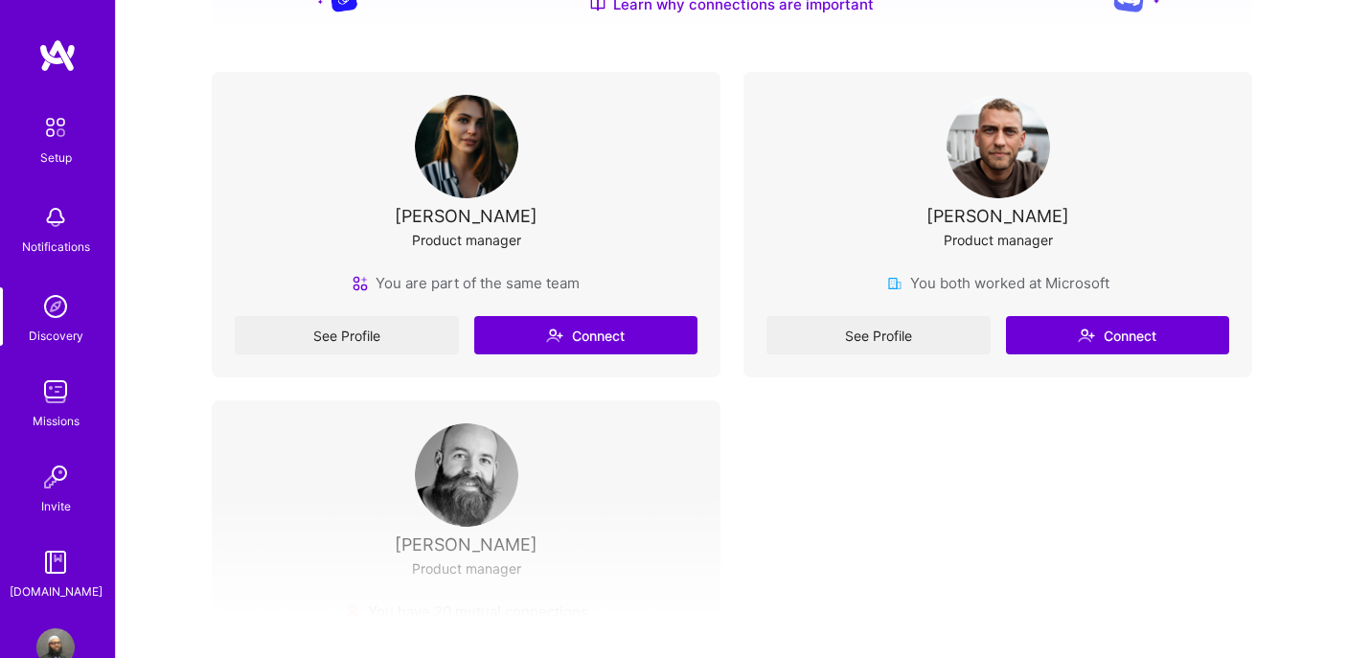
click at [44, 230] on img at bounding box center [55, 217] width 38 height 38
click at [60, 390] on img at bounding box center [55, 392] width 38 height 38
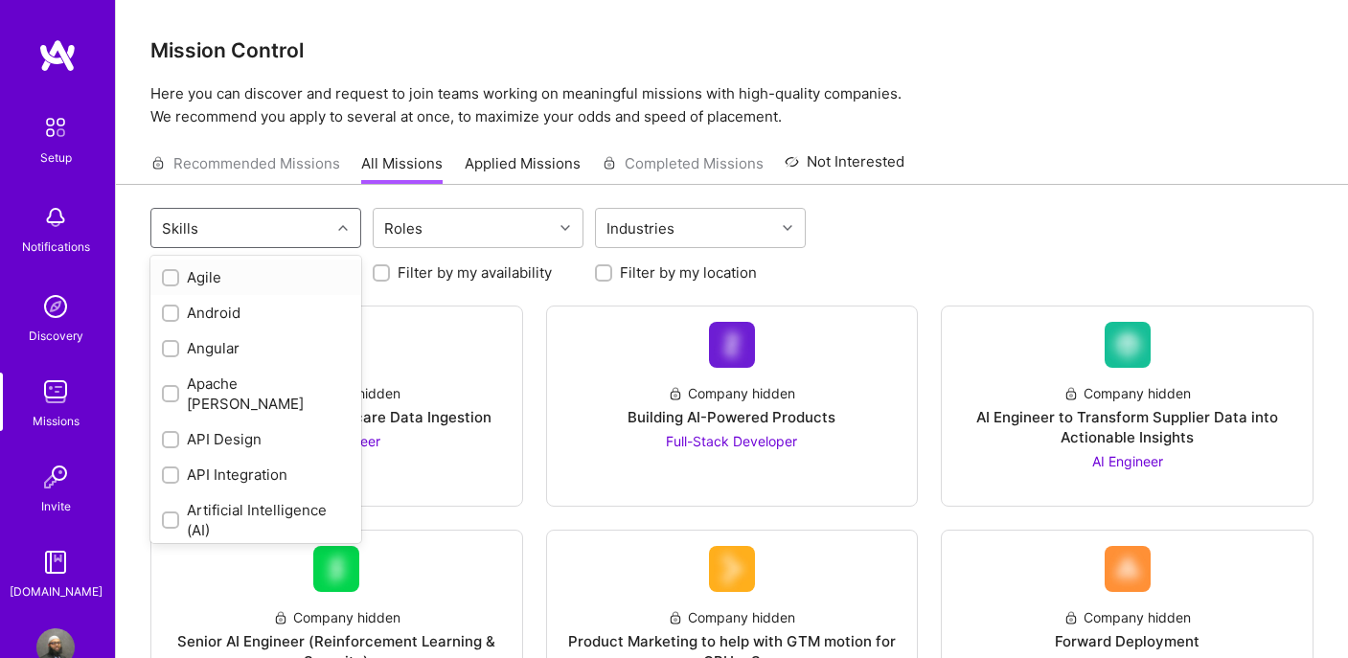
click at [320, 219] on div "Skills" at bounding box center [240, 228] width 179 height 38
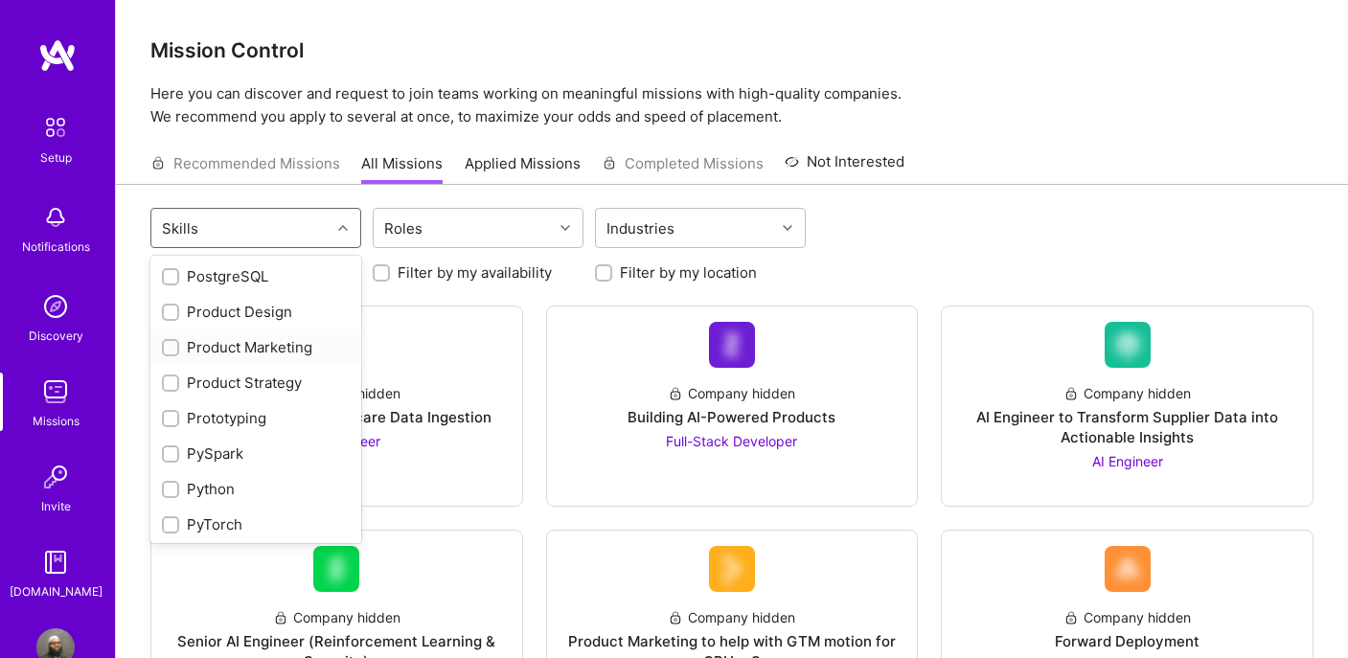
scroll to position [1628, 0]
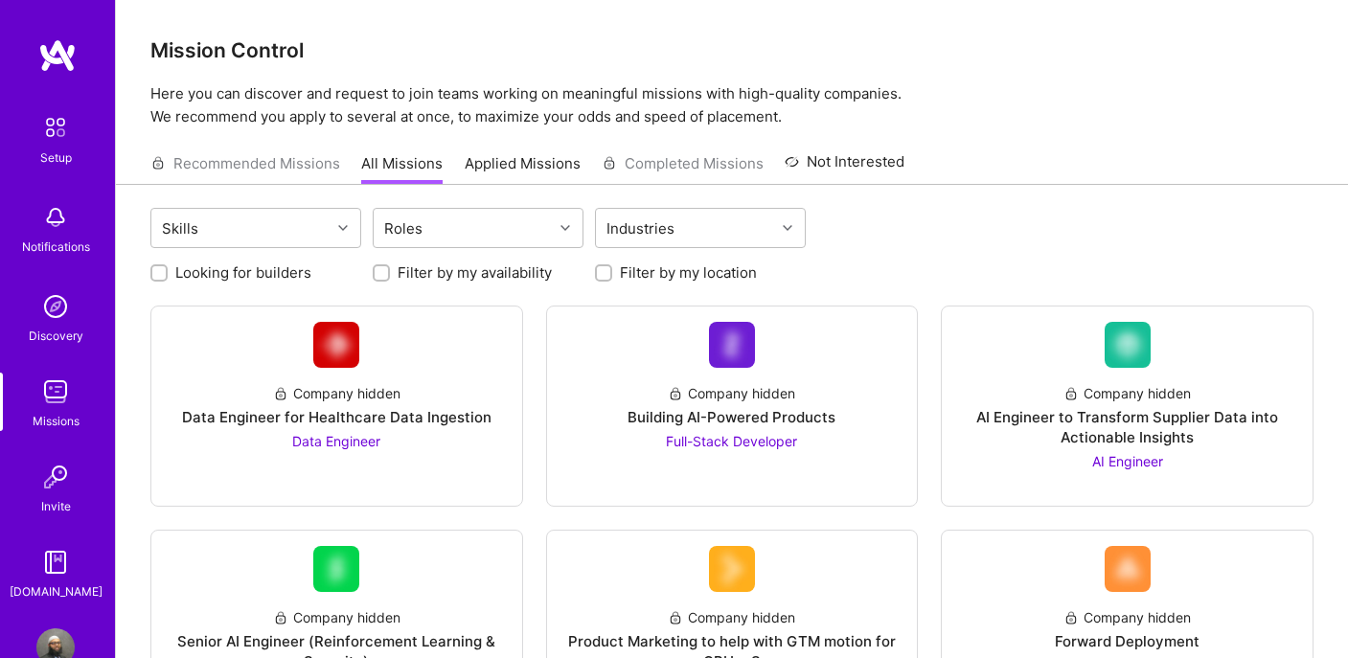
click at [356, 124] on p "Here you can discover and request to join teams working on meaningful missions …" at bounding box center [731, 105] width 1163 height 46
click at [470, 173] on link "Applied Missions" at bounding box center [523, 169] width 116 height 32
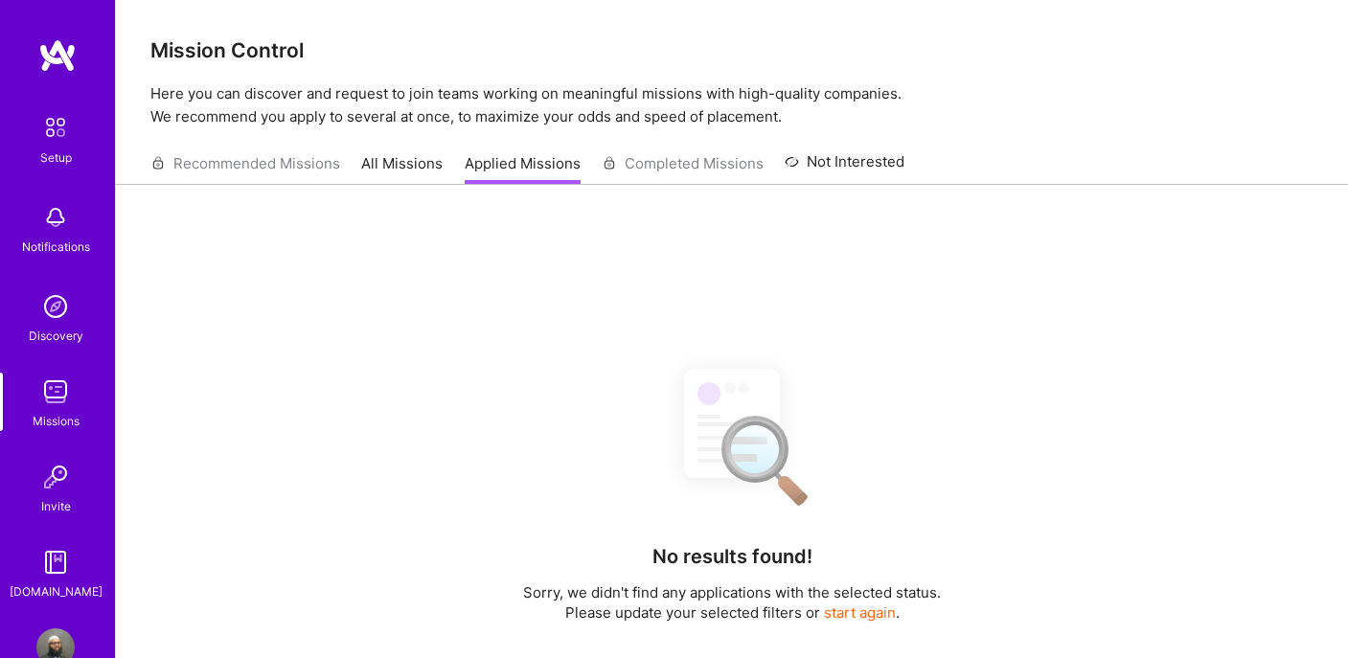
click at [871, 165] on link "Not Interested" at bounding box center [844, 167] width 120 height 34
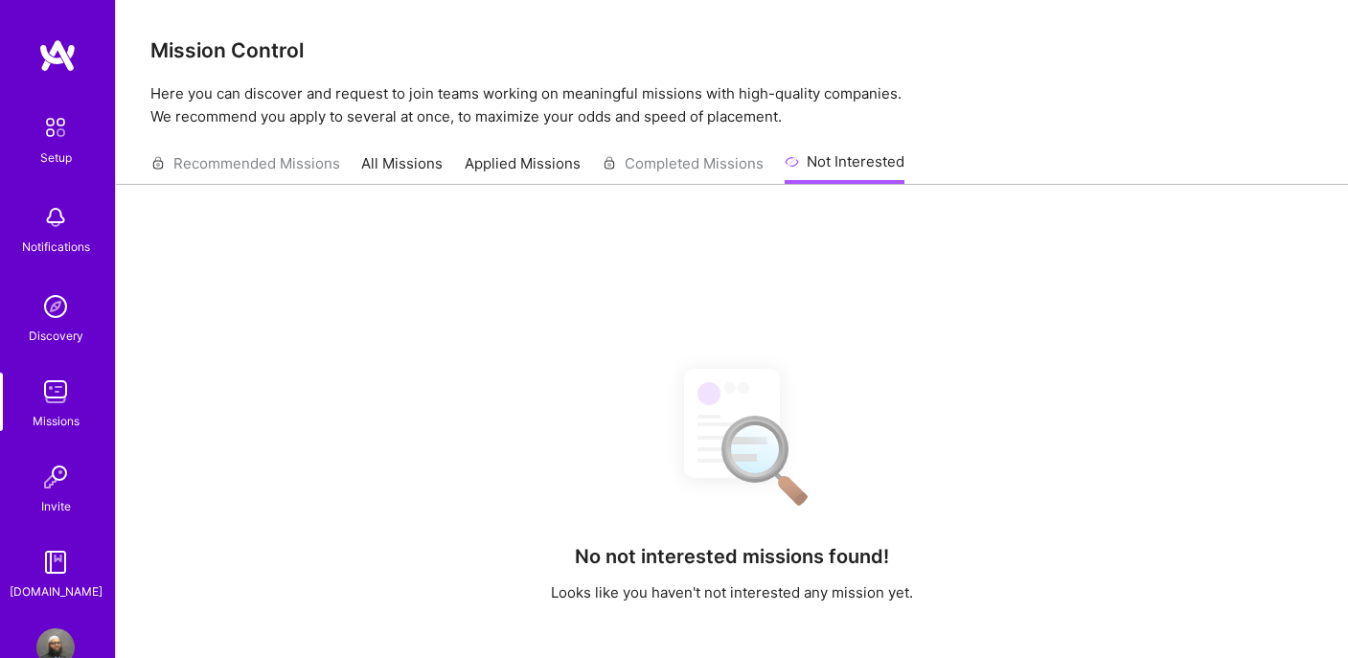
click at [380, 176] on link "All Missions" at bounding box center [401, 169] width 81 height 32
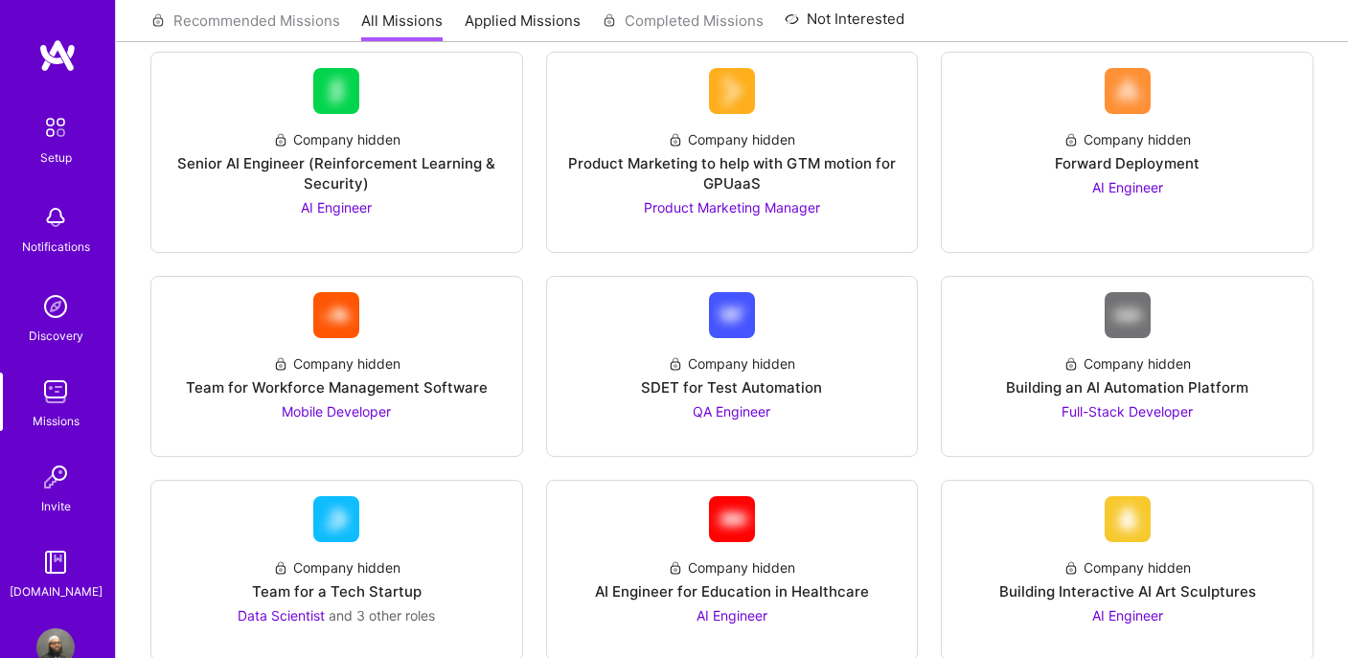
scroll to position [479, 0]
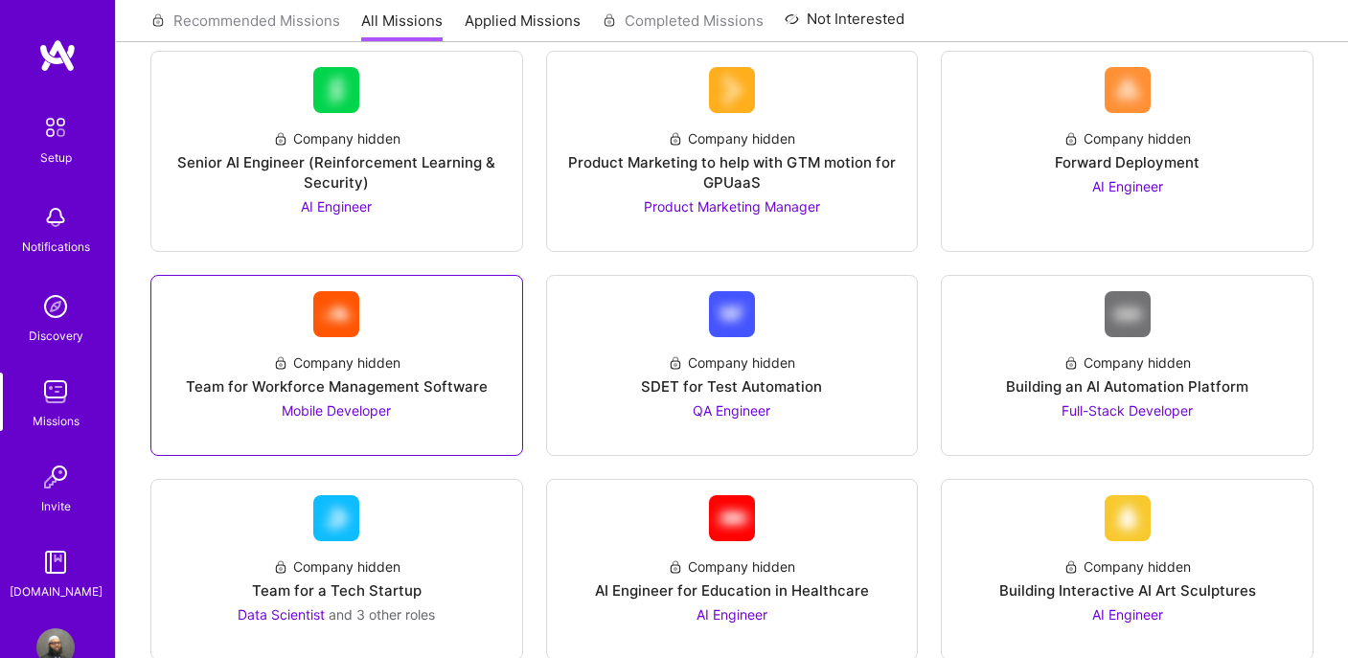
click at [231, 304] on link "Company hidden Team for Workforce Management Software Mobile Developer" at bounding box center [337, 365] width 340 height 148
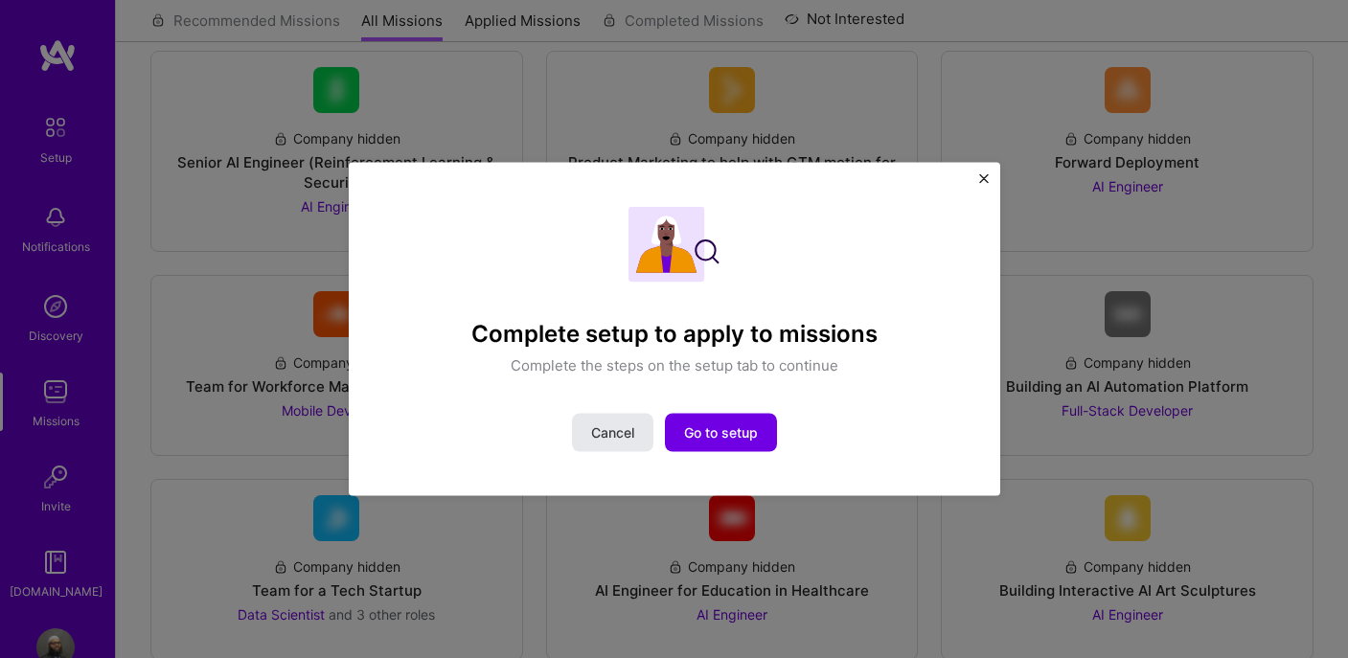
click at [593, 425] on span "Cancel" at bounding box center [612, 432] width 43 height 19
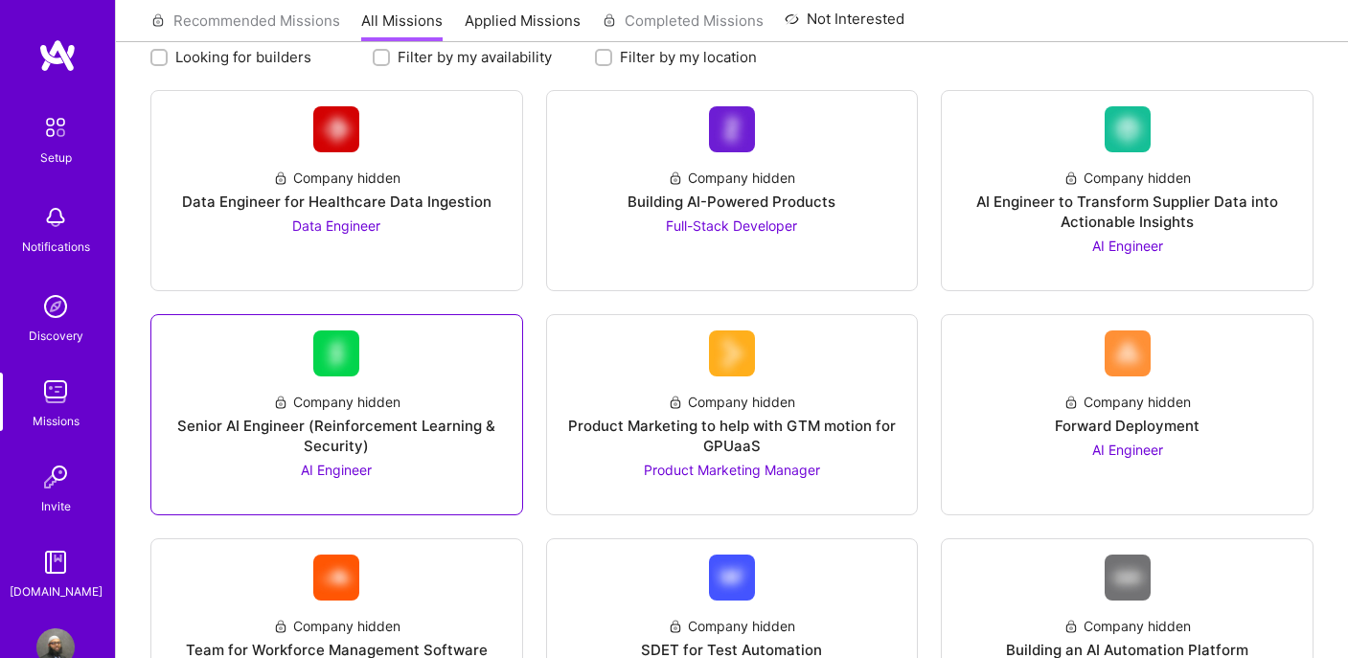
scroll to position [192, 0]
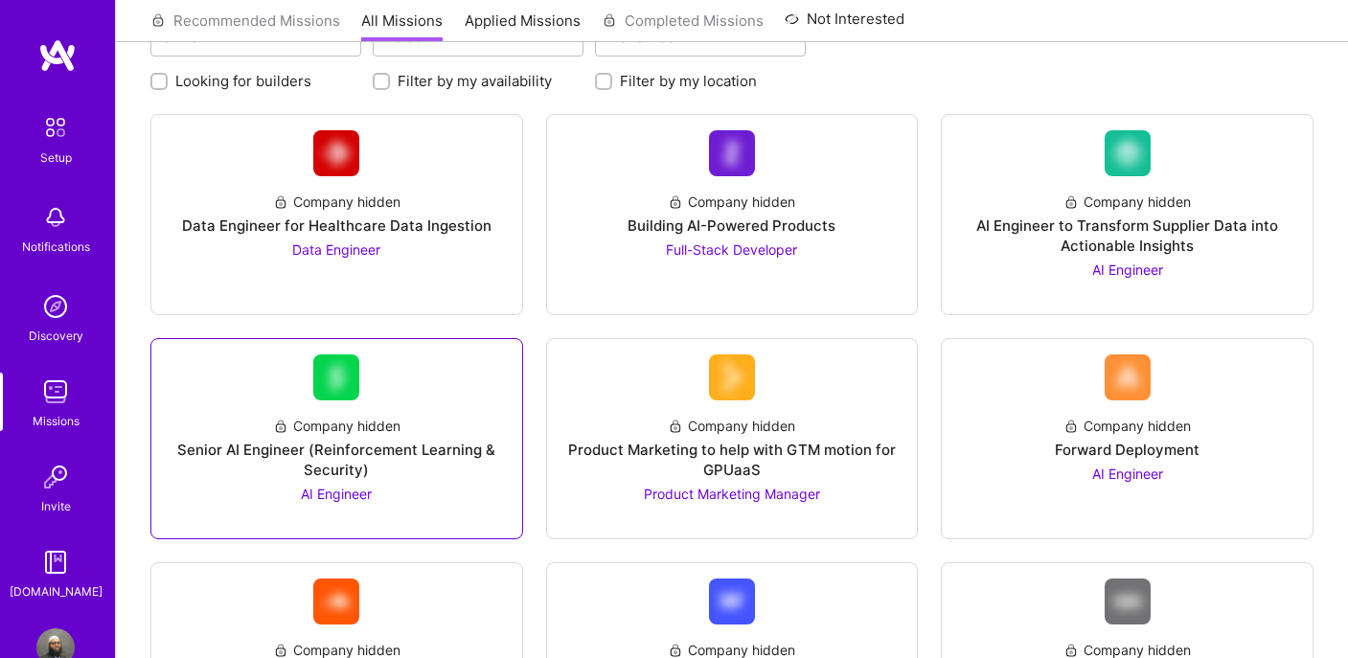
click at [325, 361] on img at bounding box center [336, 377] width 46 height 46
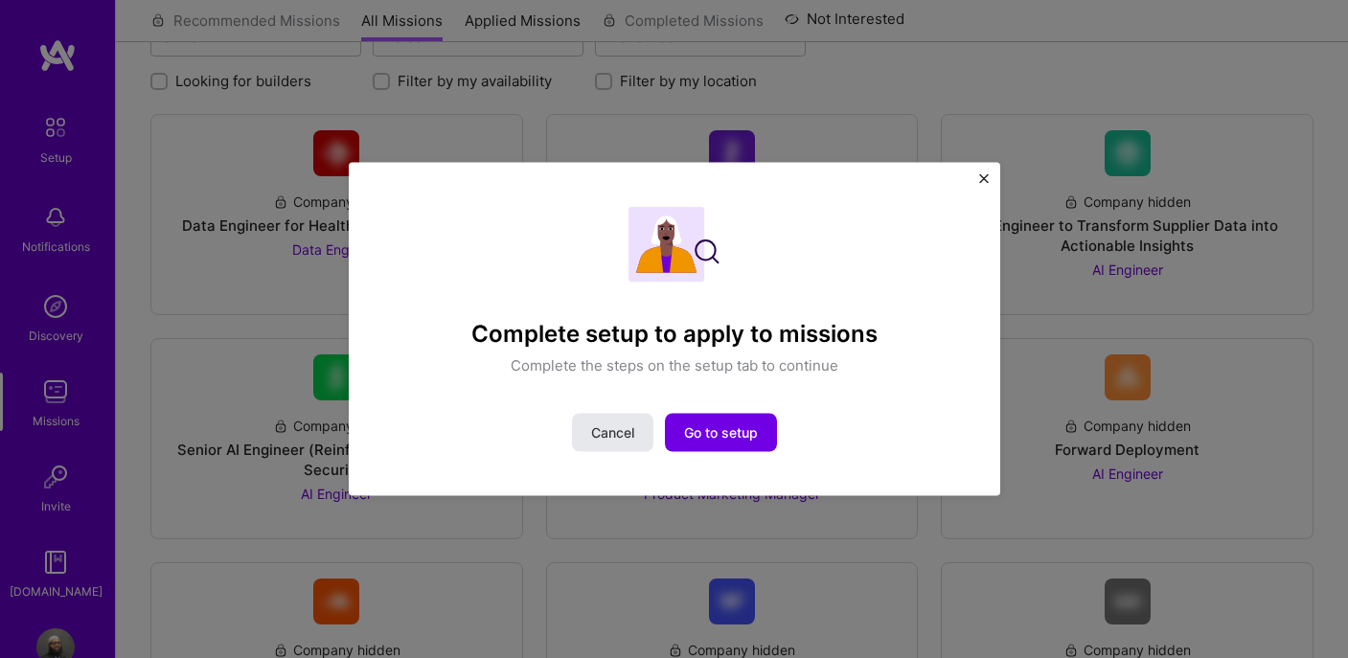
click at [611, 432] on span "Cancel" at bounding box center [612, 432] width 43 height 19
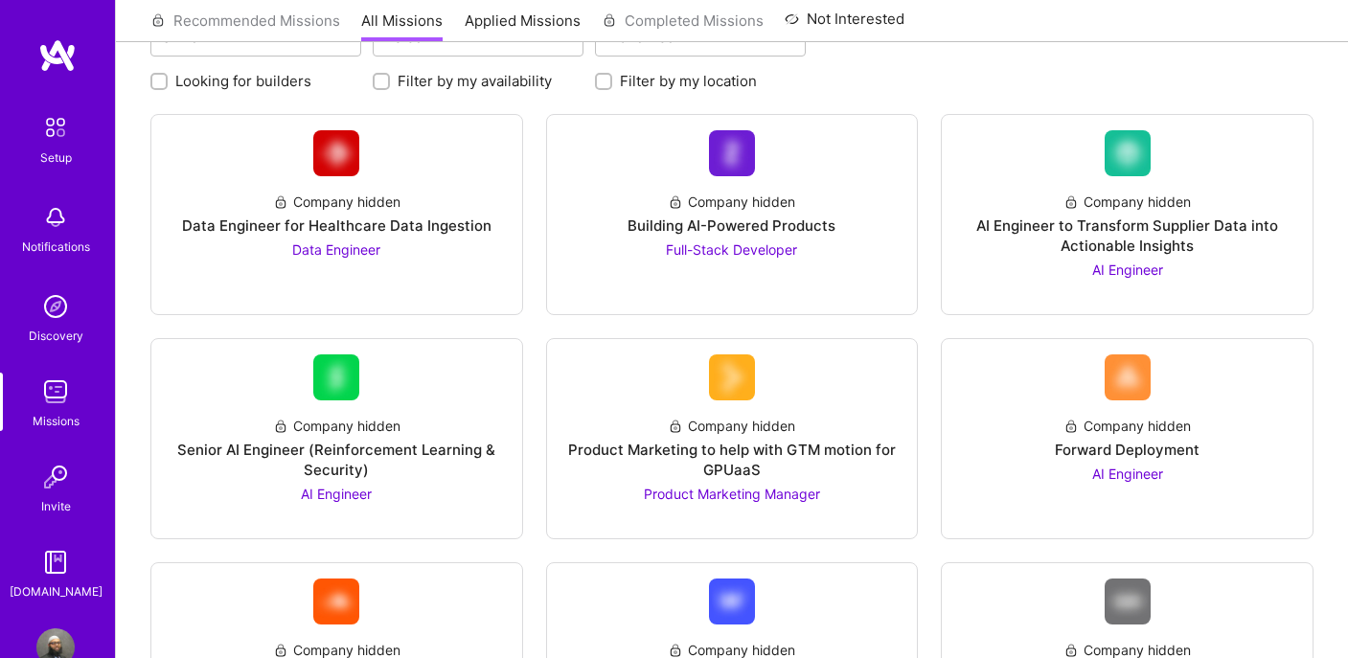
scroll to position [47, 0]
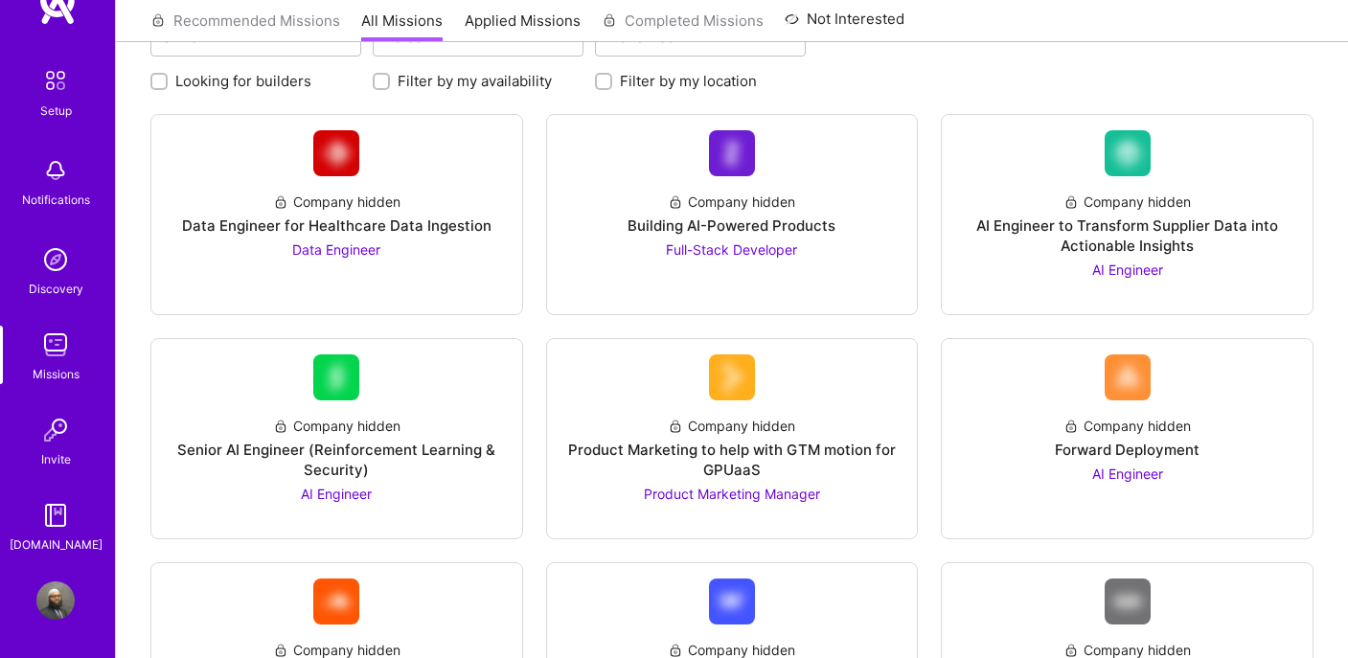
click at [44, 519] on img at bounding box center [55, 515] width 38 height 38
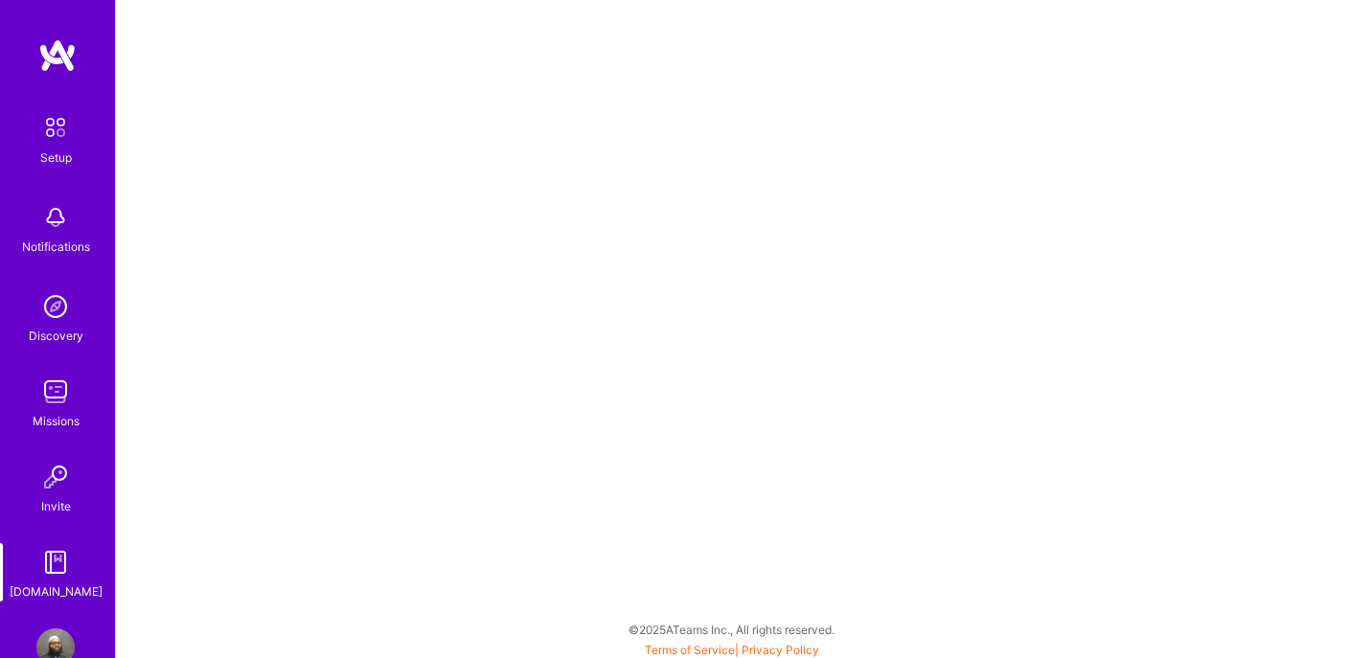
click at [26, 58] on link at bounding box center [57, 55] width 115 height 34
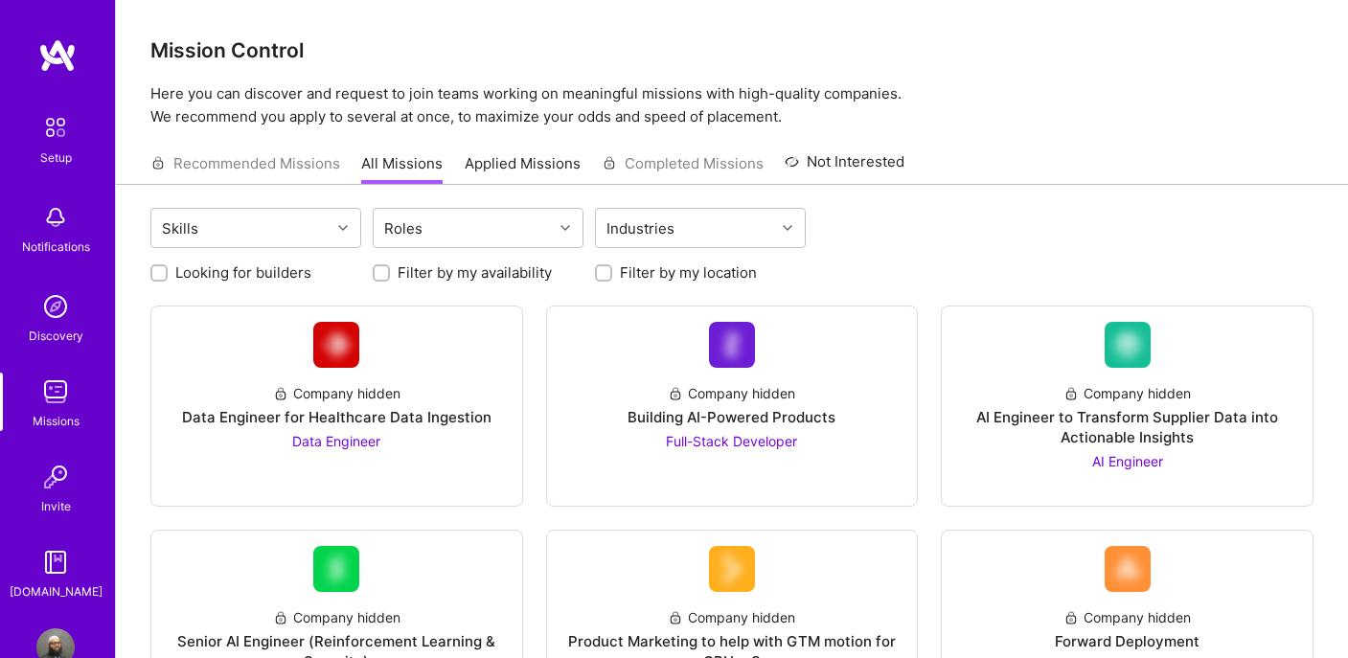
click at [48, 58] on img at bounding box center [57, 55] width 38 height 34
click at [505, 164] on link "Applied Missions" at bounding box center [523, 169] width 116 height 32
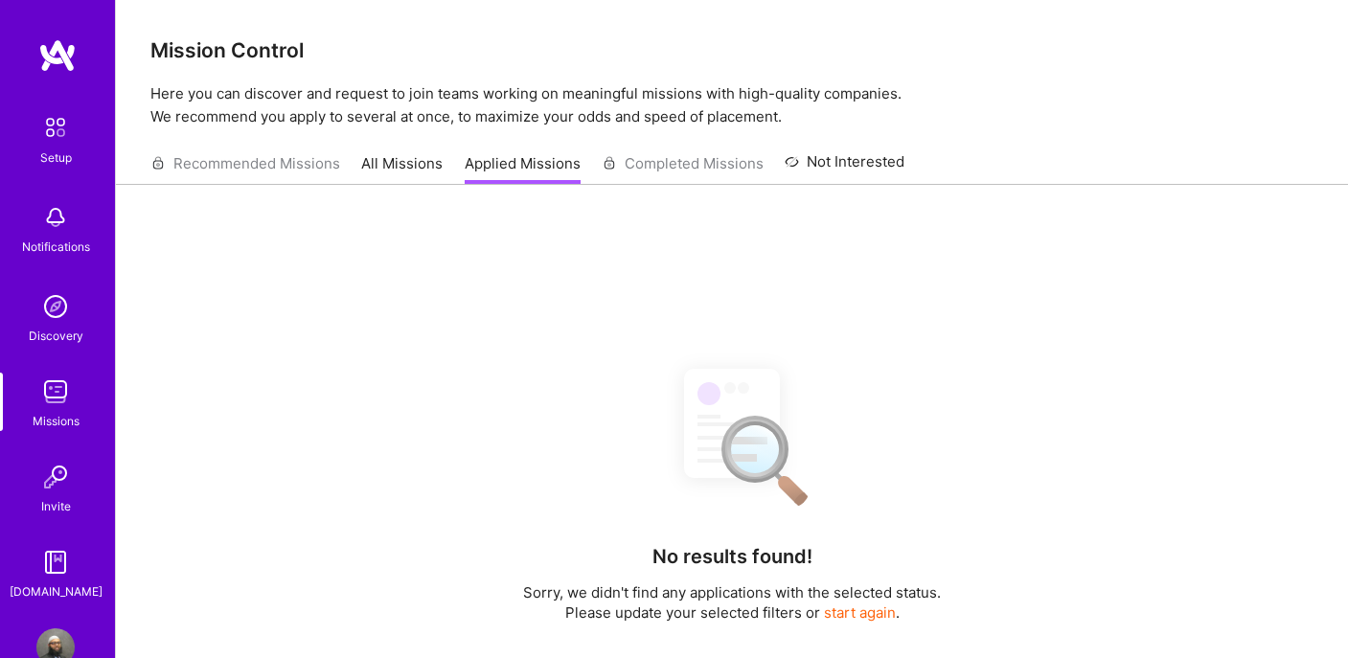
click at [362, 164] on link "All Missions" at bounding box center [401, 169] width 81 height 32
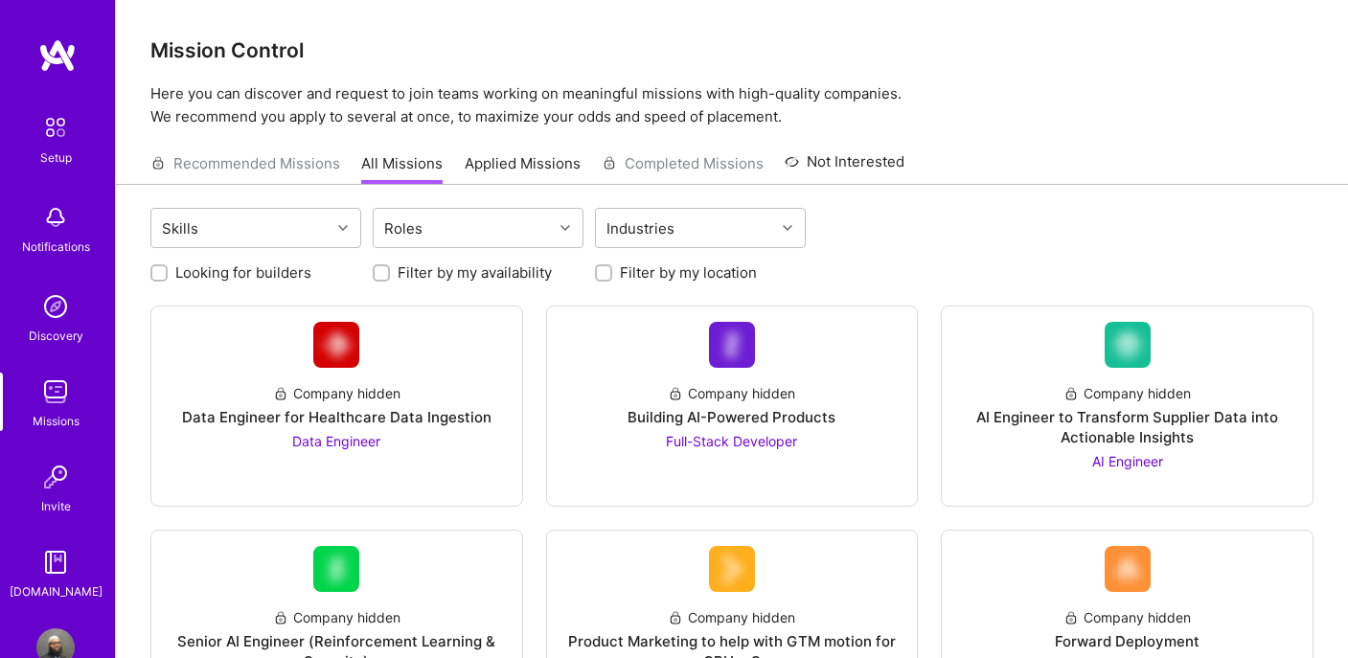
click at [33, 238] on div "Notifications" at bounding box center [56, 247] width 68 height 20
click at [67, 138] on img at bounding box center [55, 127] width 40 height 40
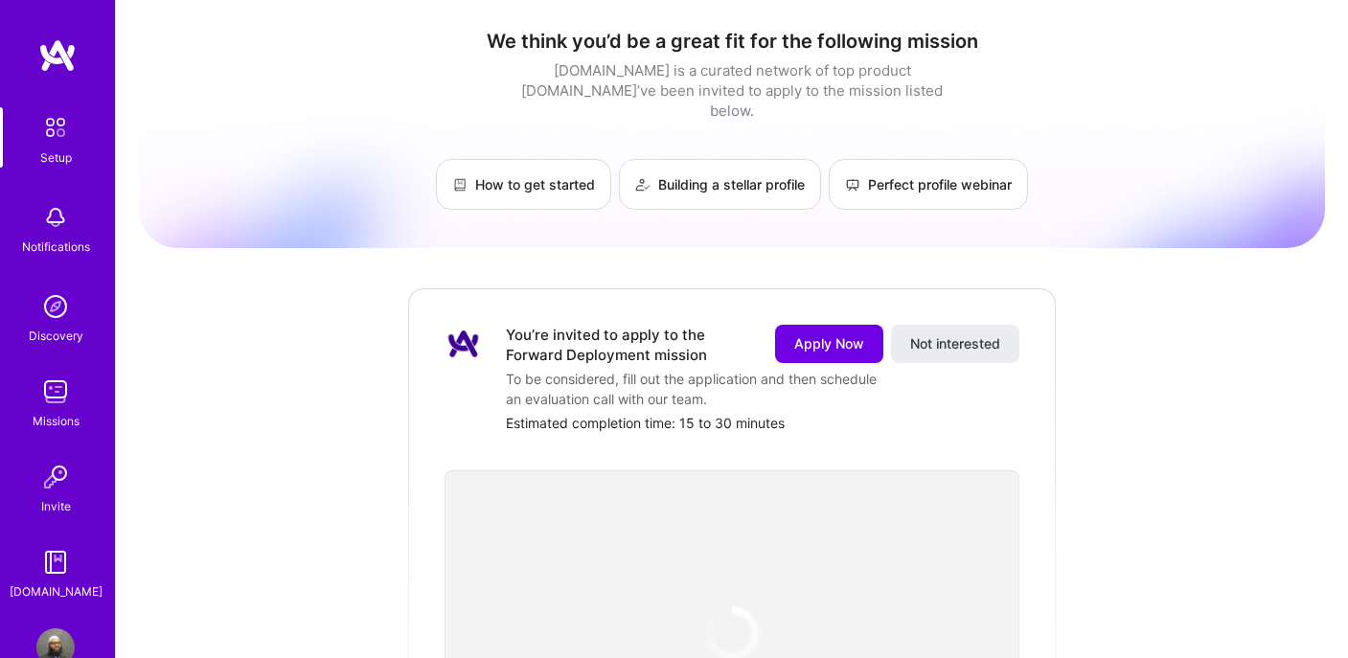
click at [71, 322] on link "Discovery" at bounding box center [55, 316] width 119 height 58
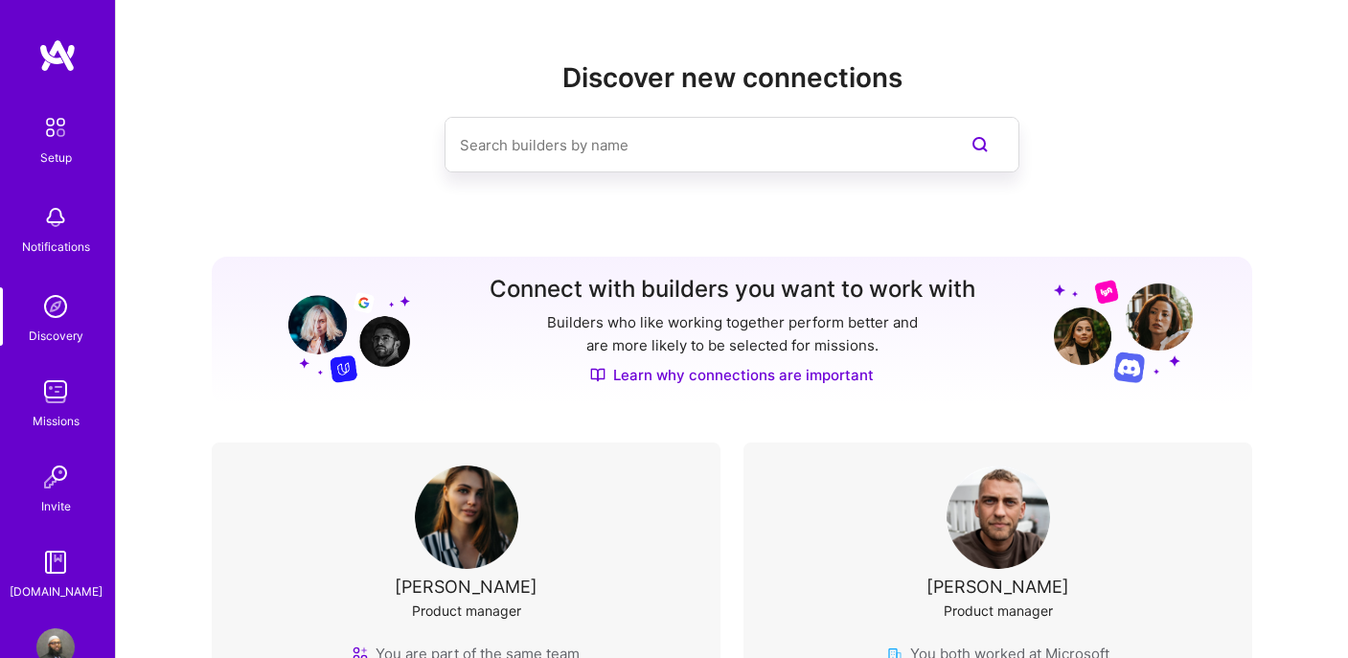
click at [51, 395] on img at bounding box center [55, 392] width 38 height 38
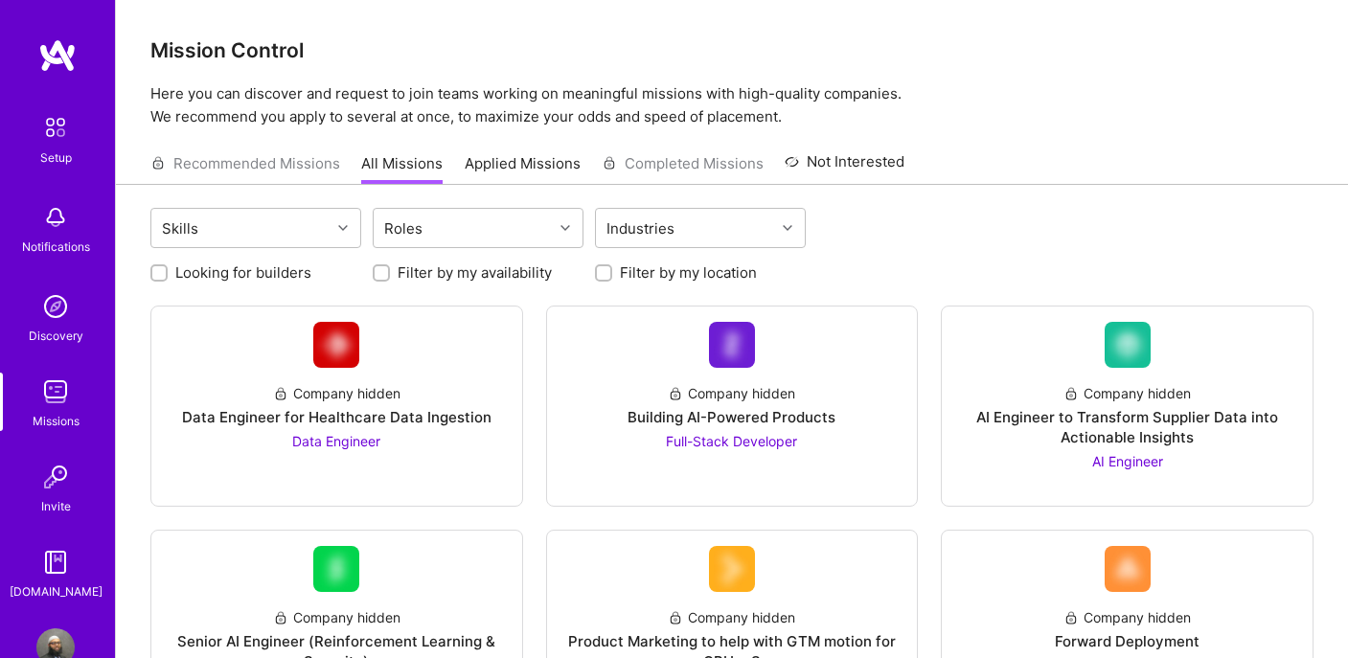
click at [49, 479] on img at bounding box center [55, 477] width 38 height 38
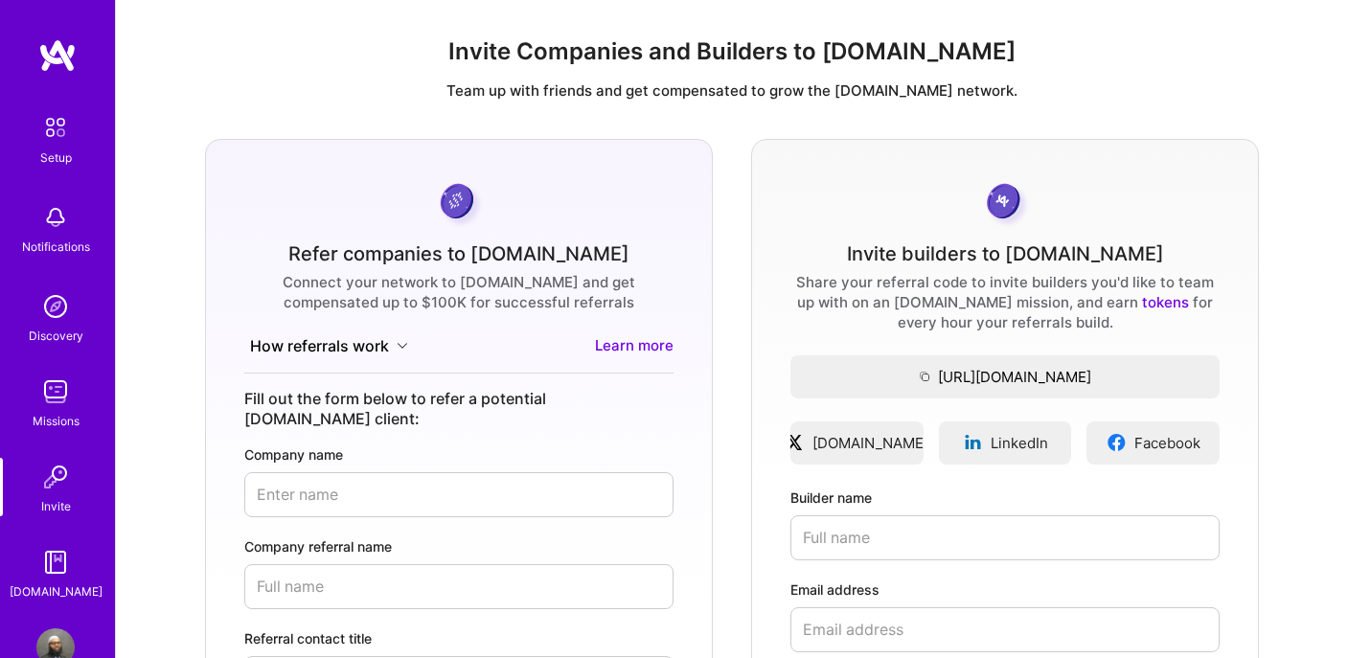
click at [20, 578] on link "[DOMAIN_NAME]" at bounding box center [55, 572] width 119 height 58
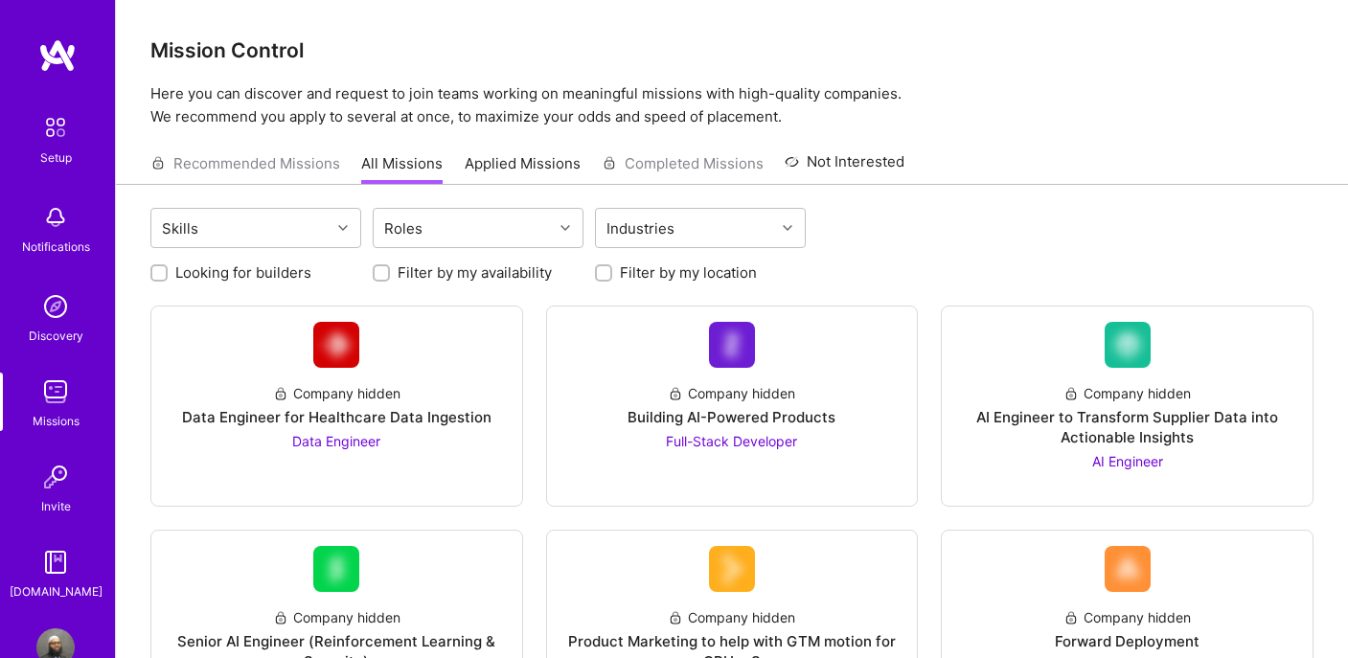
drag, startPoint x: 230, startPoint y: 172, endPoint x: 234, endPoint y: 159, distance: 13.9
click at [230, 172] on div "Recommended Missions All Missions Applied Missions Completed Missions Not Inter…" at bounding box center [527, 163] width 754 height 41
click at [41, 130] on img at bounding box center [55, 127] width 40 height 40
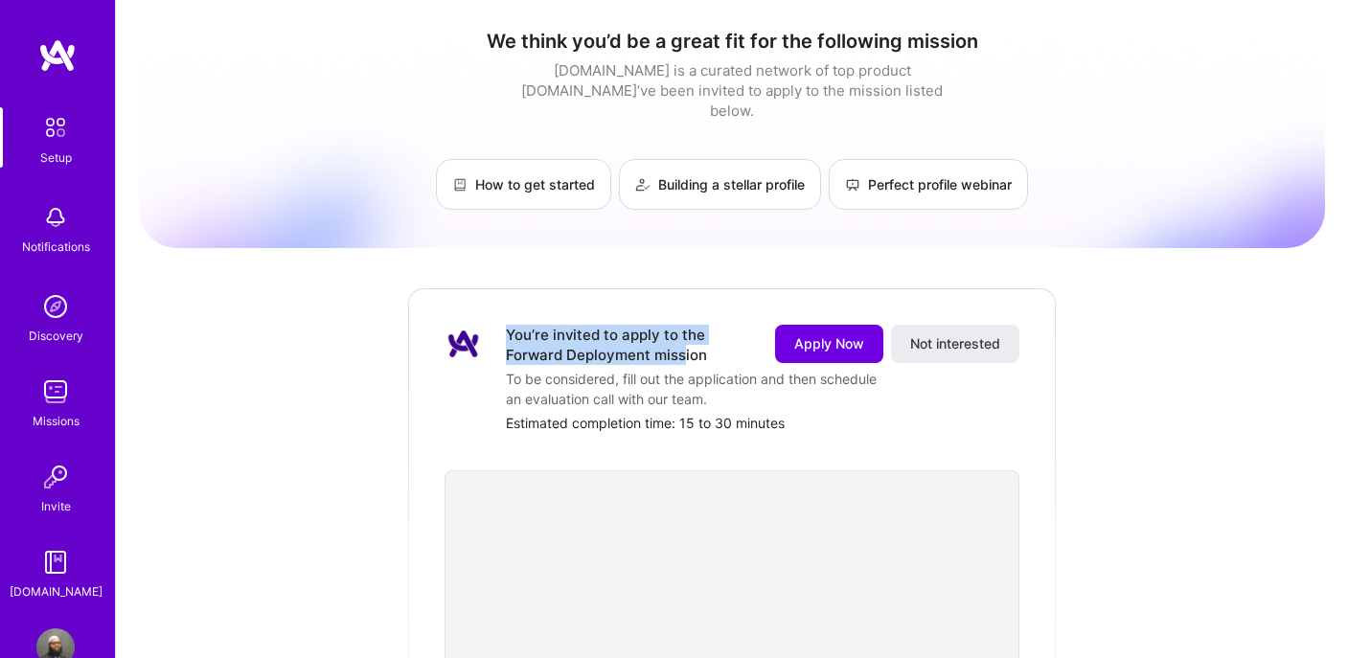
drag, startPoint x: 510, startPoint y: 314, endPoint x: 685, endPoint y: 331, distance: 176.1
click at [685, 331] on div "You’re invited to apply to the Forward Deployment mission" at bounding box center [629, 345] width 246 height 40
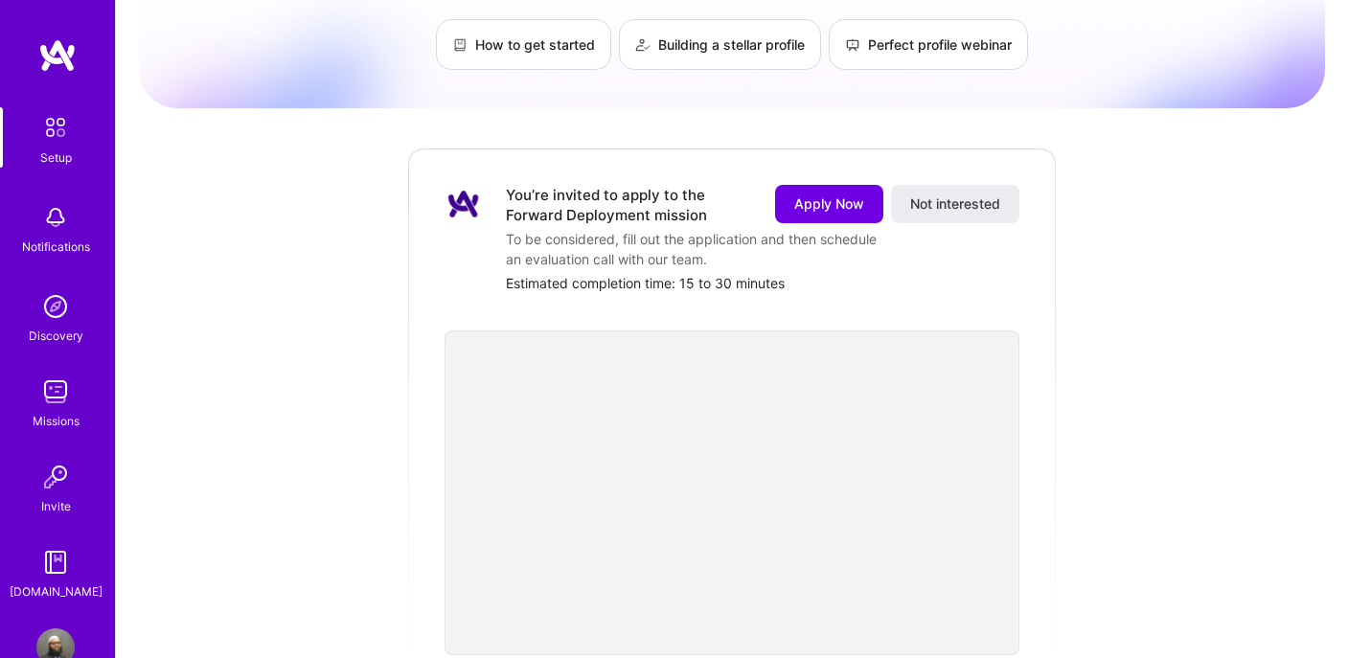
scroll to position [192, 0]
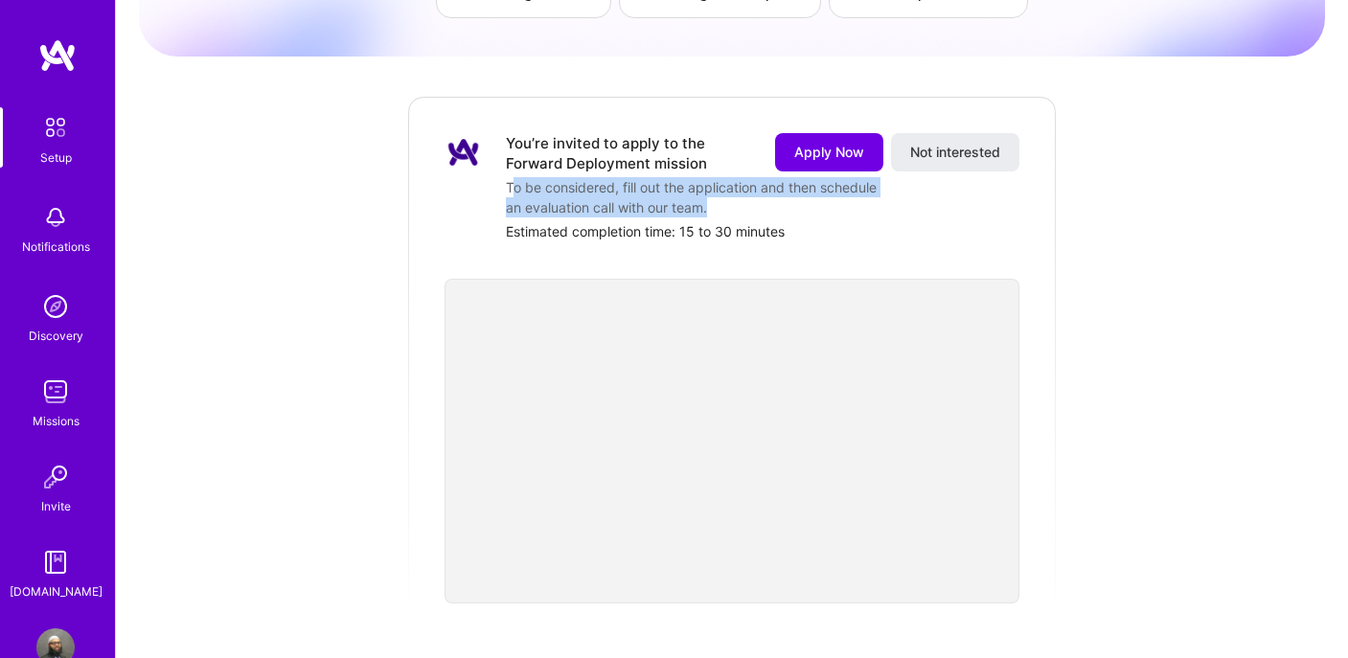
drag, startPoint x: 510, startPoint y: 172, endPoint x: 757, endPoint y: 194, distance: 247.1
click at [757, 194] on div "To be considered, fill out the application and then schedule an evaluation call…" at bounding box center [697, 197] width 383 height 40
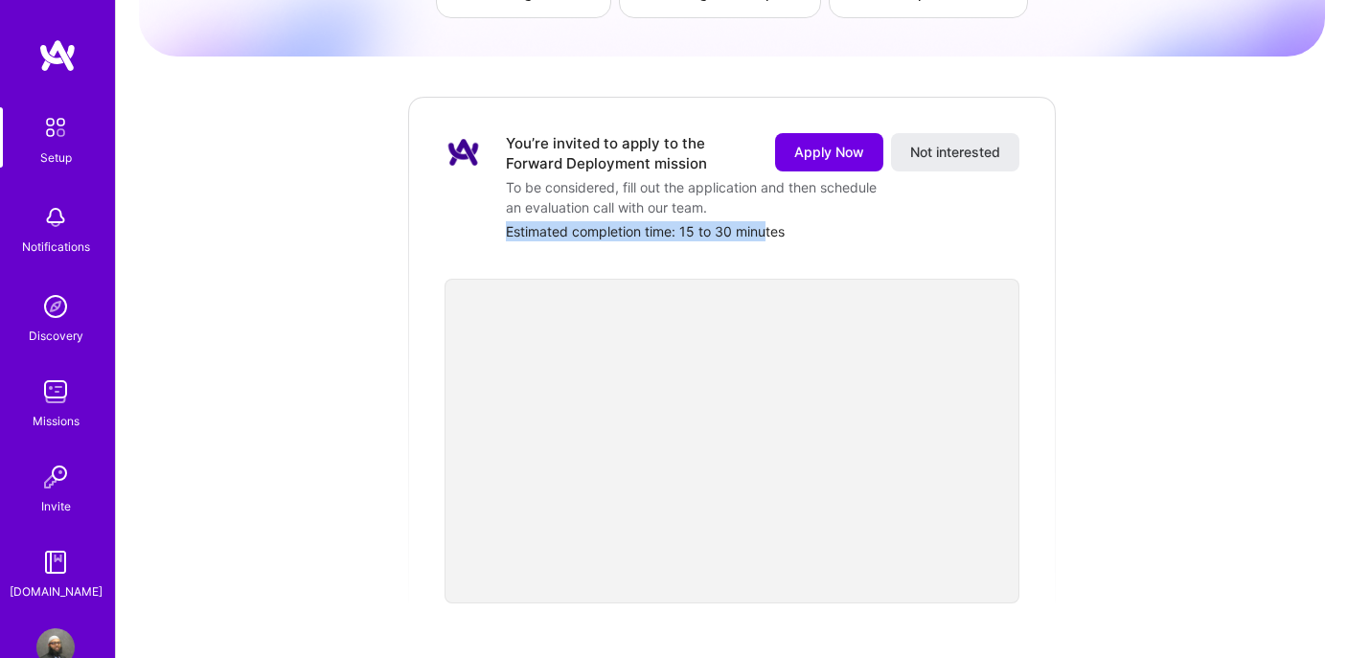
drag, startPoint x: 504, startPoint y: 210, endPoint x: 765, endPoint y: 211, distance: 261.5
click at [765, 211] on div "You’re invited to apply to the Forward Deployment mission Apply Now Not interes…" at bounding box center [731, 187] width 575 height 108
click at [803, 221] on div "Estimated completion time: 15 to 30 minutes" at bounding box center [762, 231] width 513 height 20
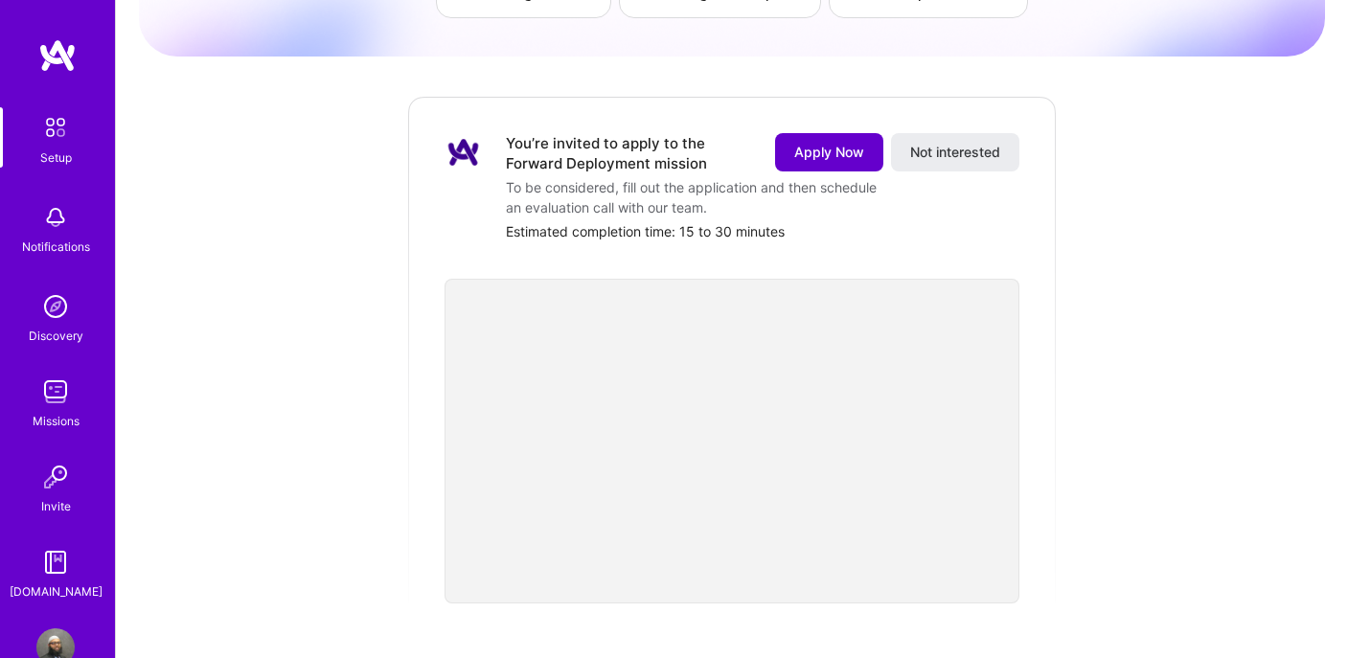
click at [806, 143] on span "Apply Now" at bounding box center [829, 152] width 70 height 19
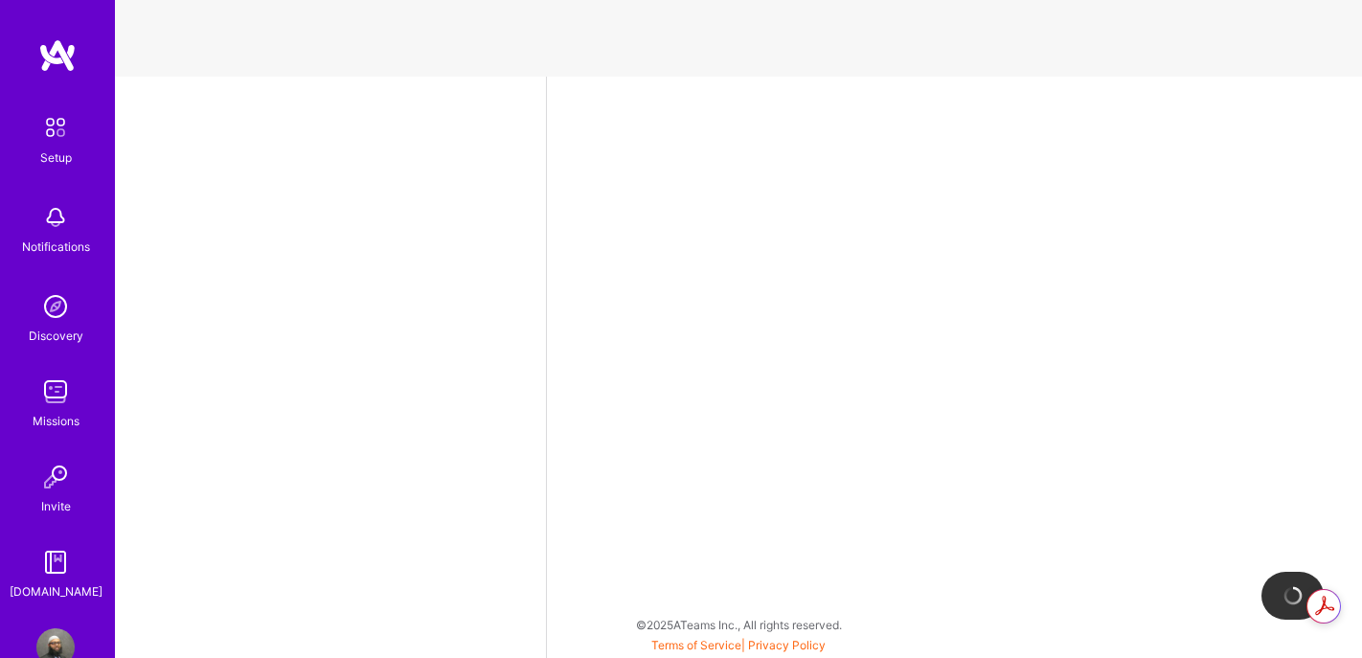
select select "US"
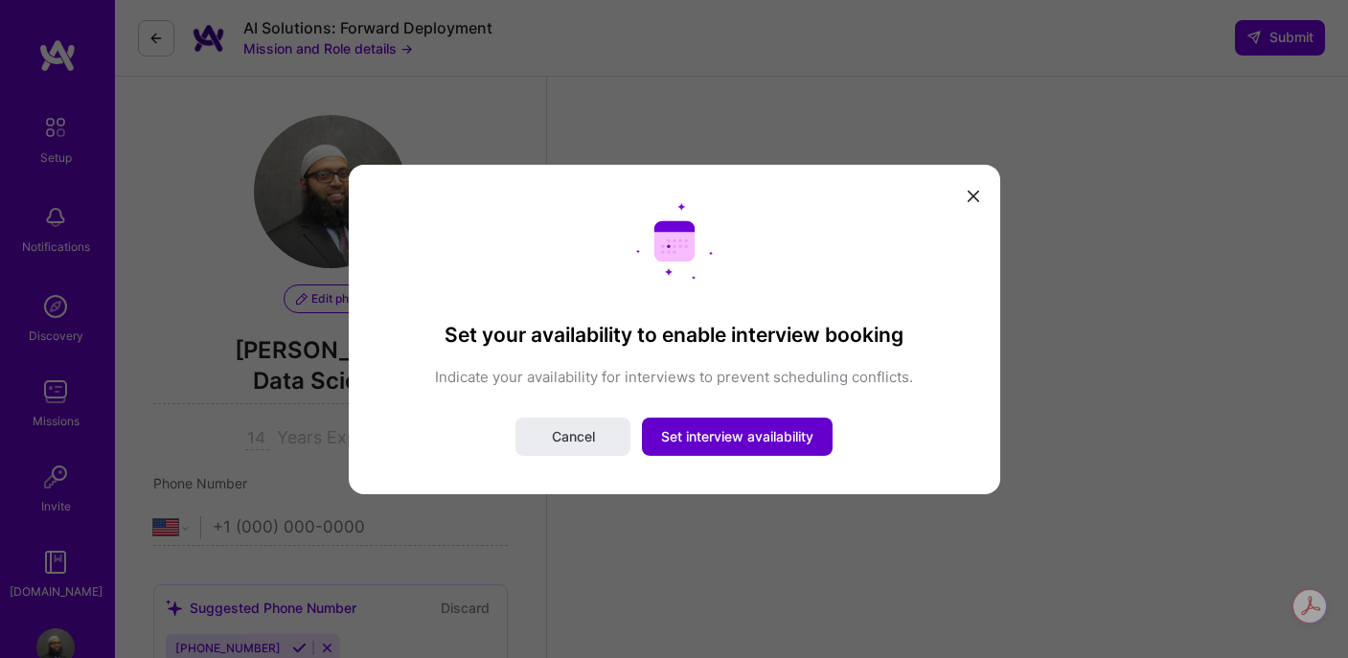
click at [708, 436] on span "Set interview availability" at bounding box center [737, 436] width 152 height 19
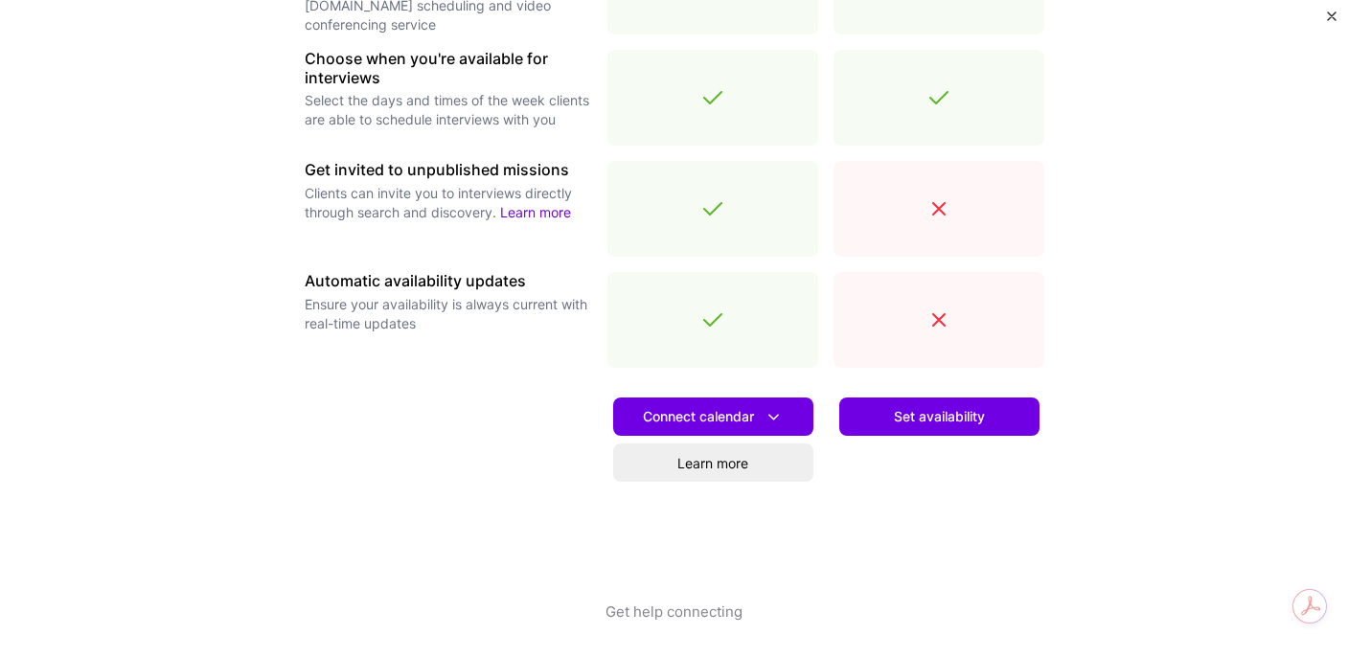
scroll to position [684, 0]
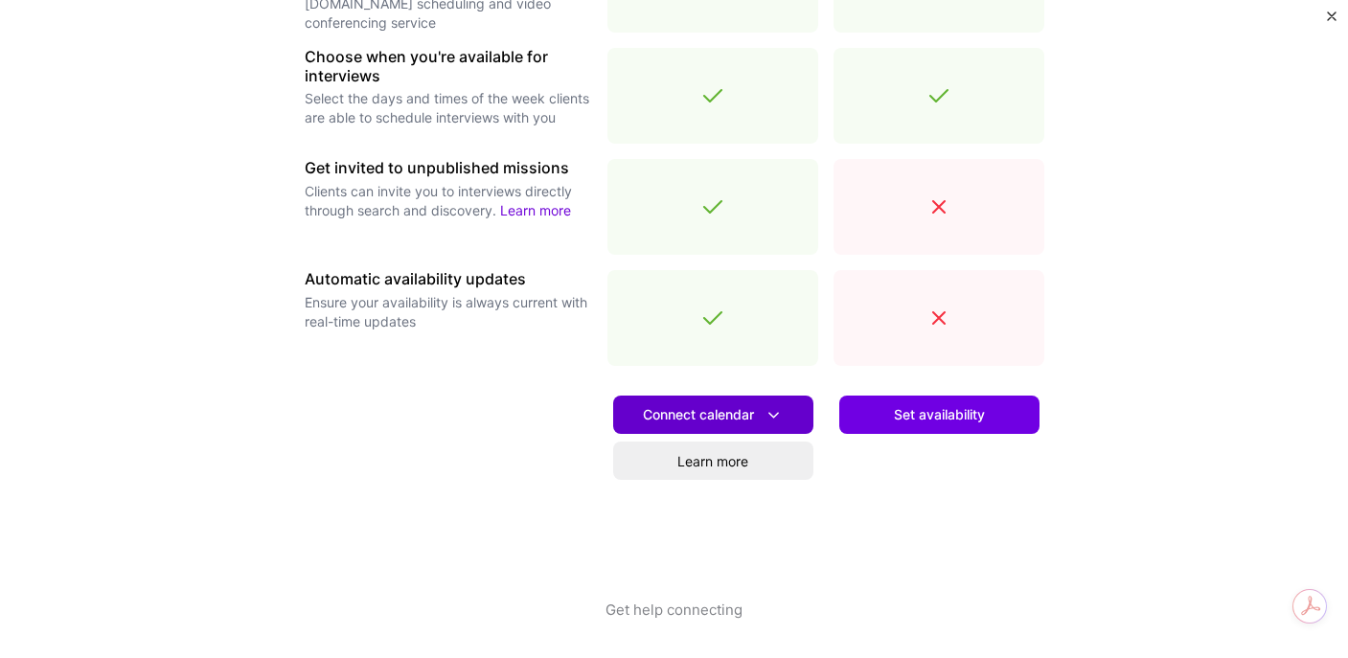
click at [763, 411] on icon at bounding box center [773, 415] width 20 height 20
click at [441, 532] on div at bounding box center [448, 490] width 287 height 218
click at [724, 419] on span "Connect calendar" at bounding box center [713, 415] width 141 height 20
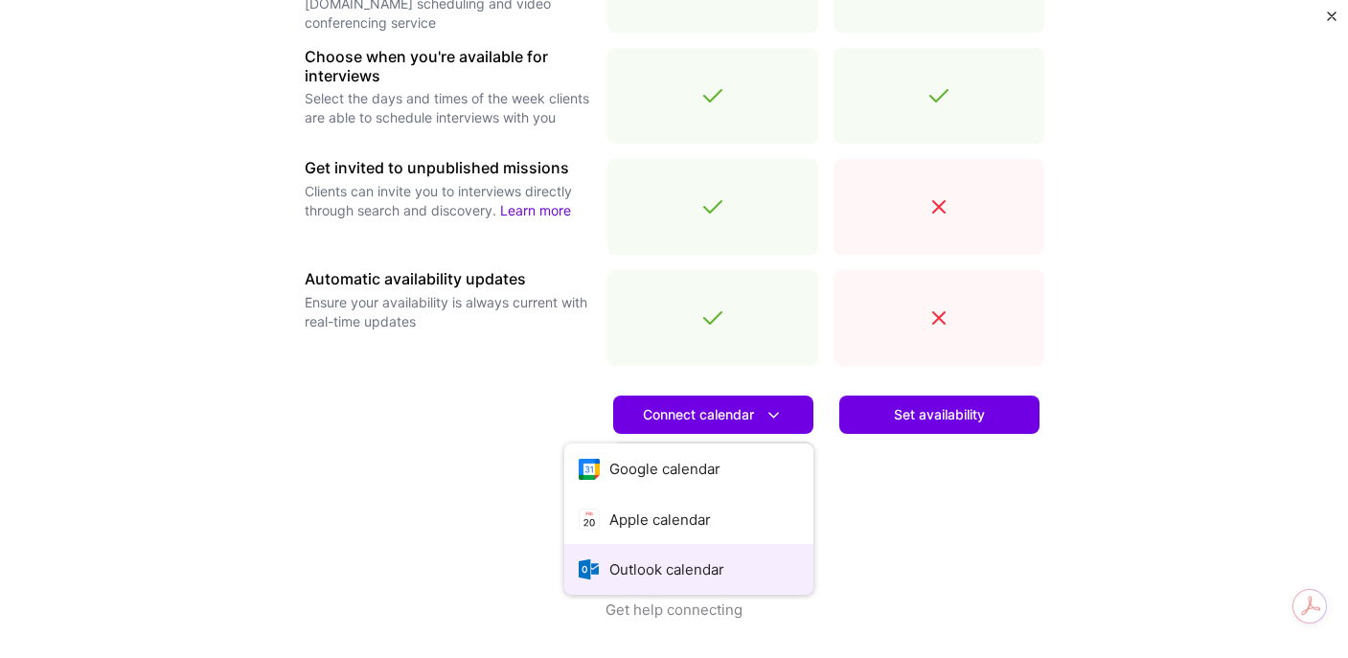
click at [636, 584] on button "Outlook calendar" at bounding box center [688, 569] width 249 height 51
